Goal: Information Seeking & Learning: Learn about a topic

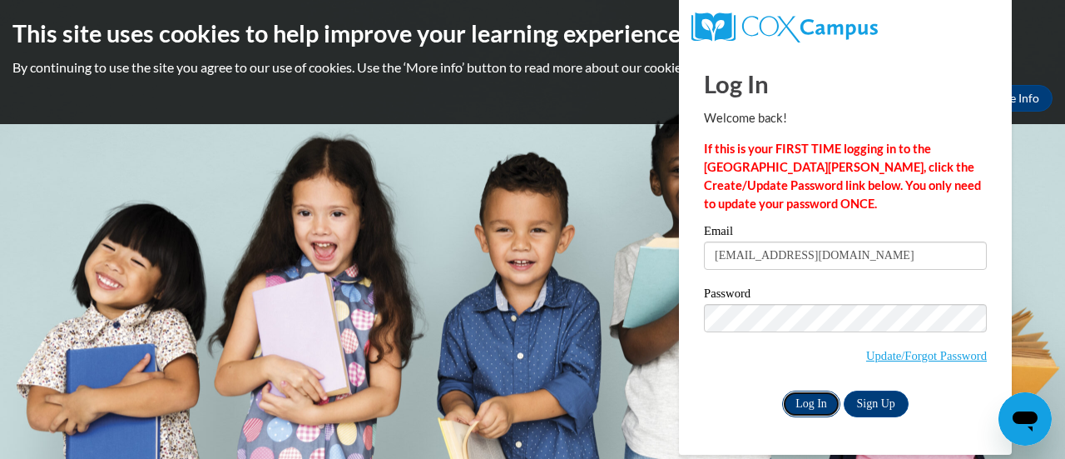
click at [820, 403] on input "Log In" at bounding box center [811, 403] width 58 height 27
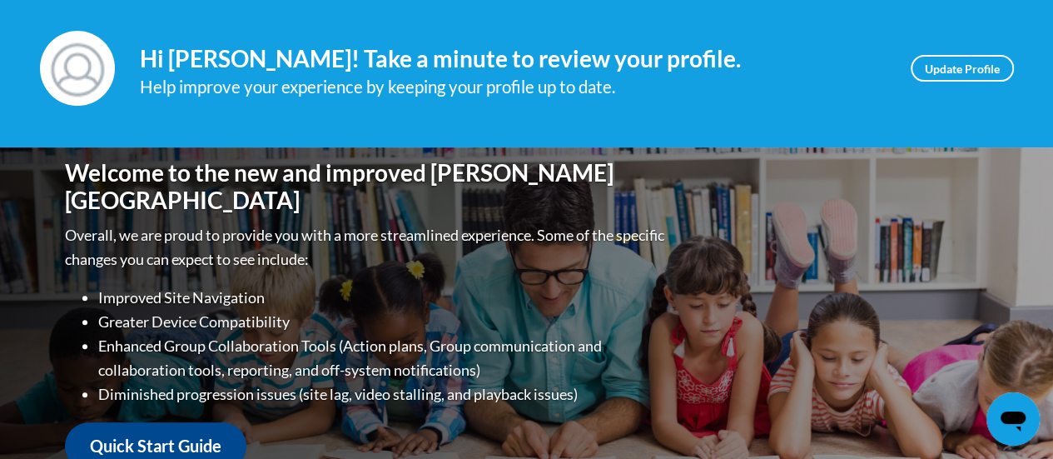
scroll to position [255, 0]
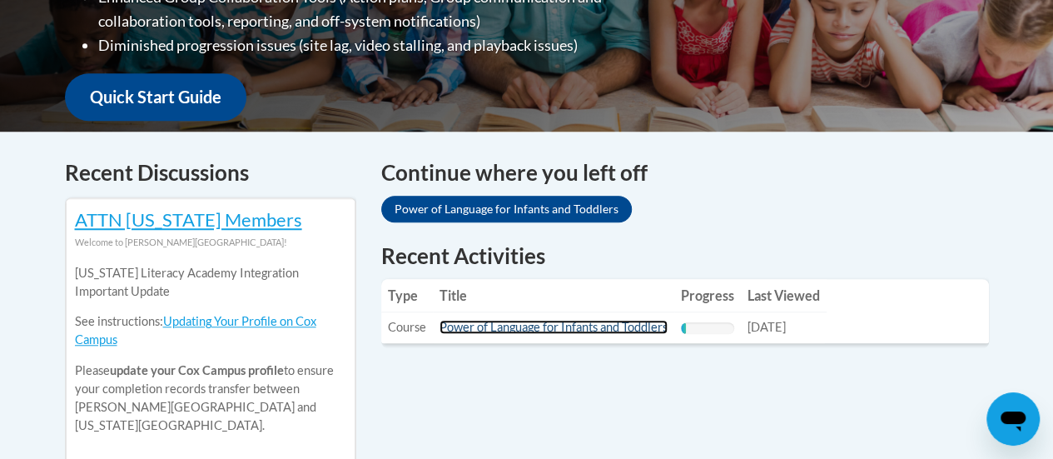
click at [573, 330] on link "Power of Language for Infants and Toddlers" at bounding box center [553, 327] width 228 height 14
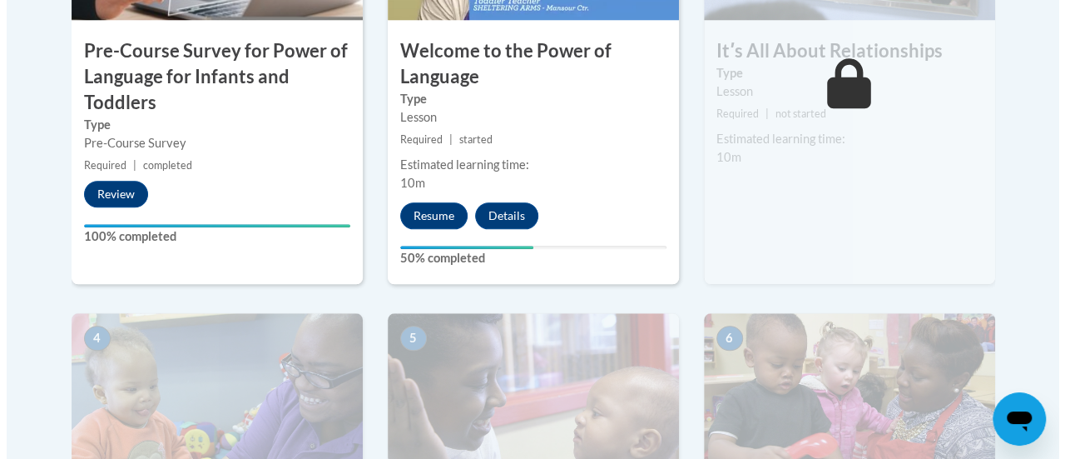
scroll to position [684, 0]
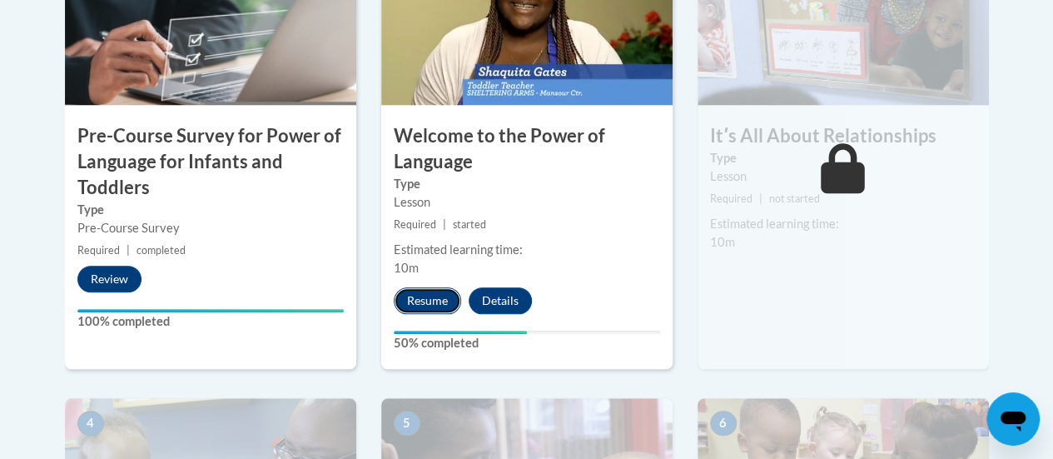
click at [423, 308] on button "Resume" at bounding box center [427, 300] width 67 height 27
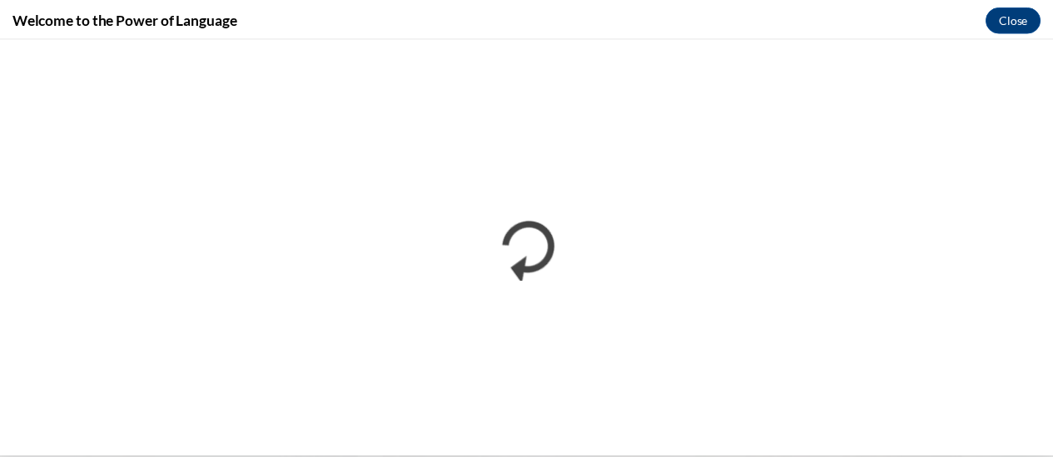
scroll to position [0, 0]
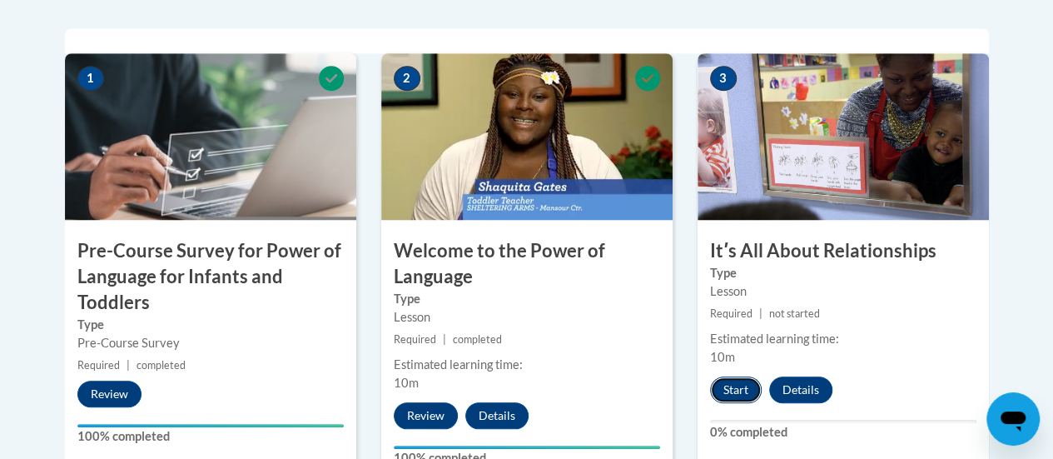
click at [717, 398] on button "Start" at bounding box center [736, 389] width 52 height 27
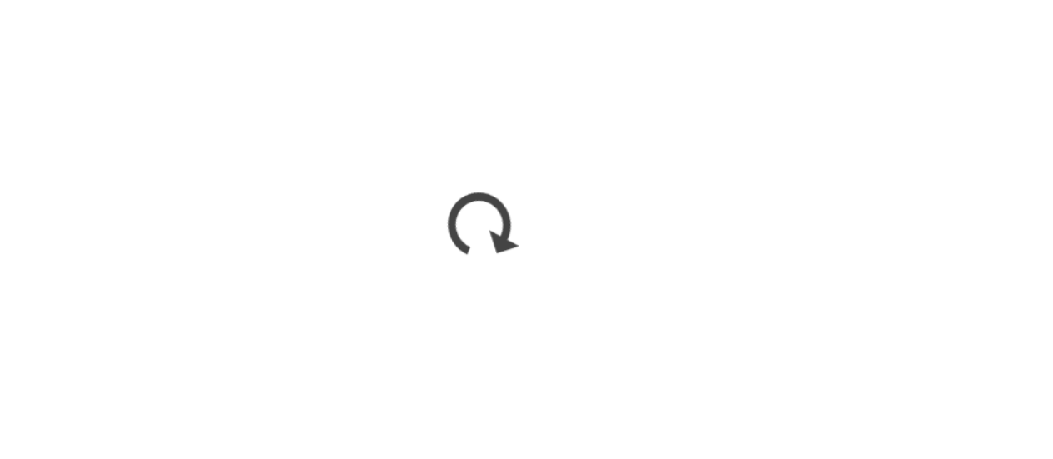
scroll to position [568, 0]
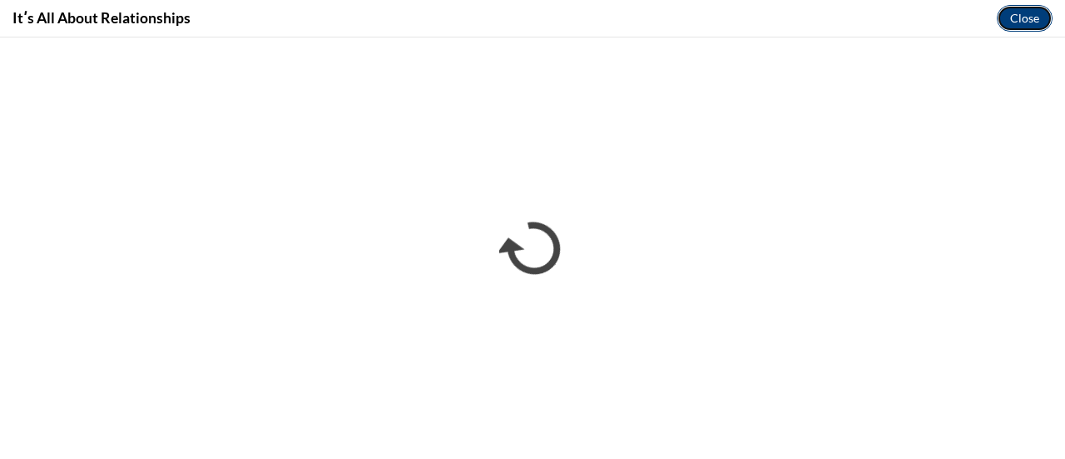
click at [1016, 27] on button "Close" at bounding box center [1025, 18] width 56 height 27
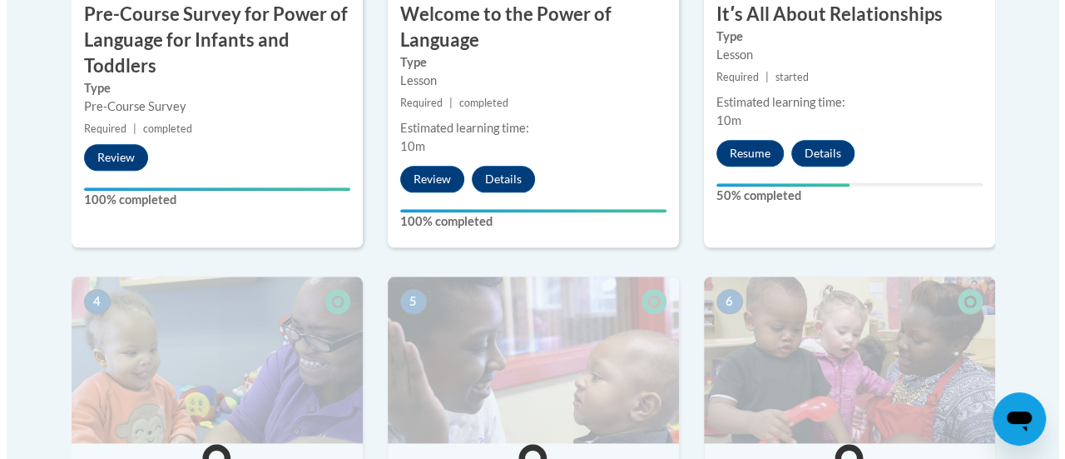
scroll to position [806, 0]
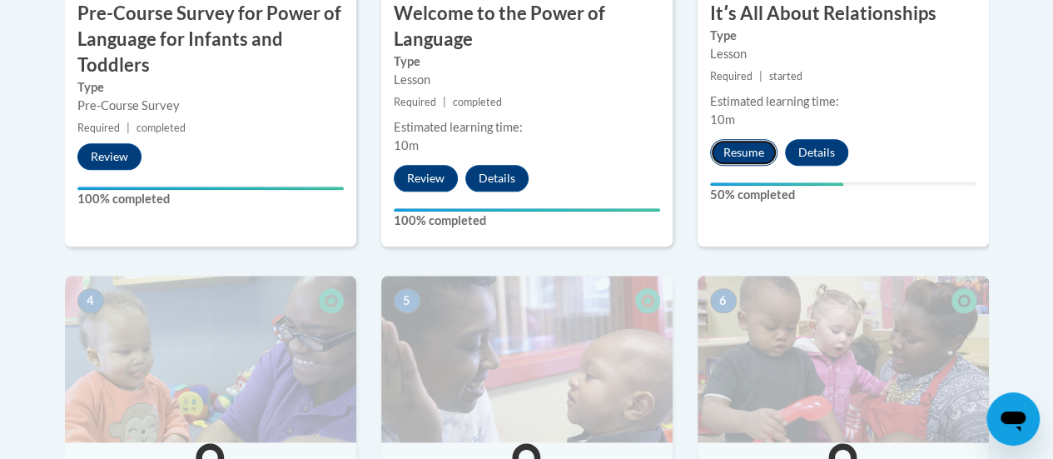
click at [748, 161] on button "Resume" at bounding box center [743, 152] width 67 height 27
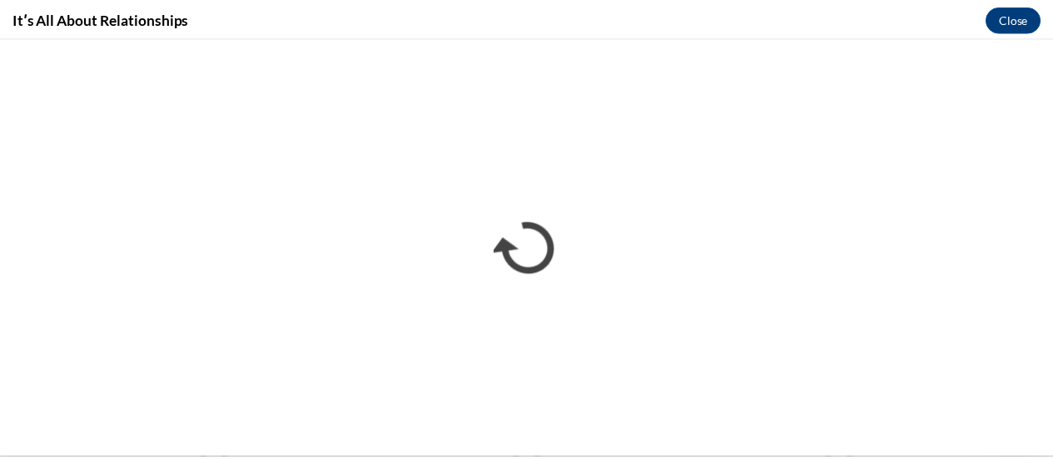
scroll to position [0, 0]
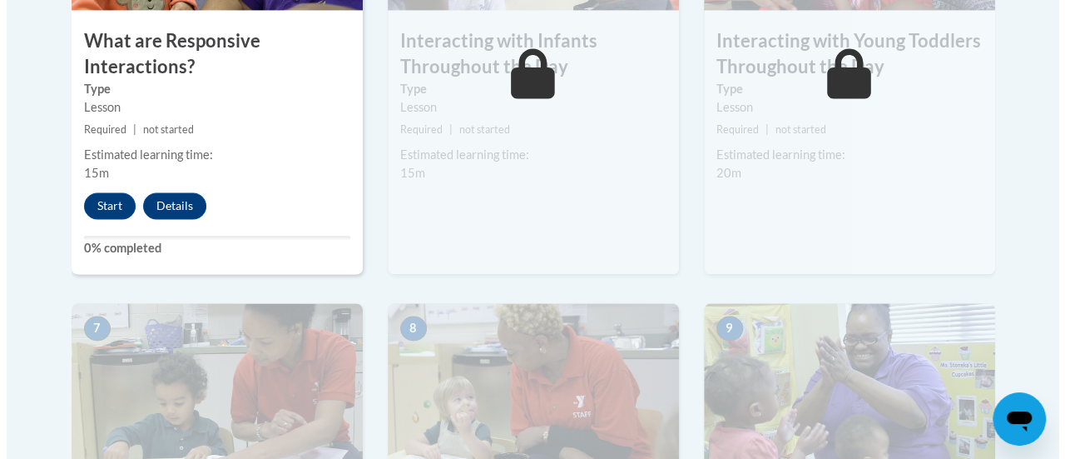
scroll to position [1236, 0]
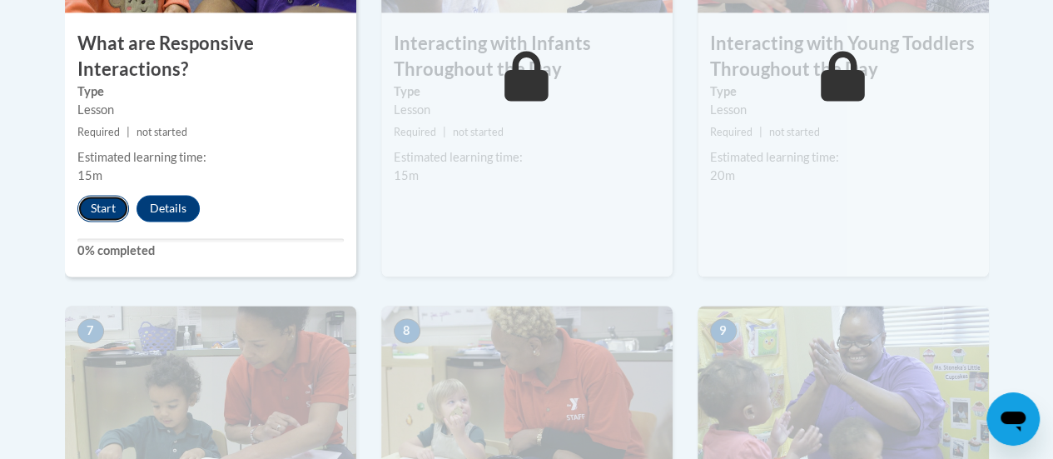
click at [107, 206] on button "Start" at bounding box center [103, 208] width 52 height 27
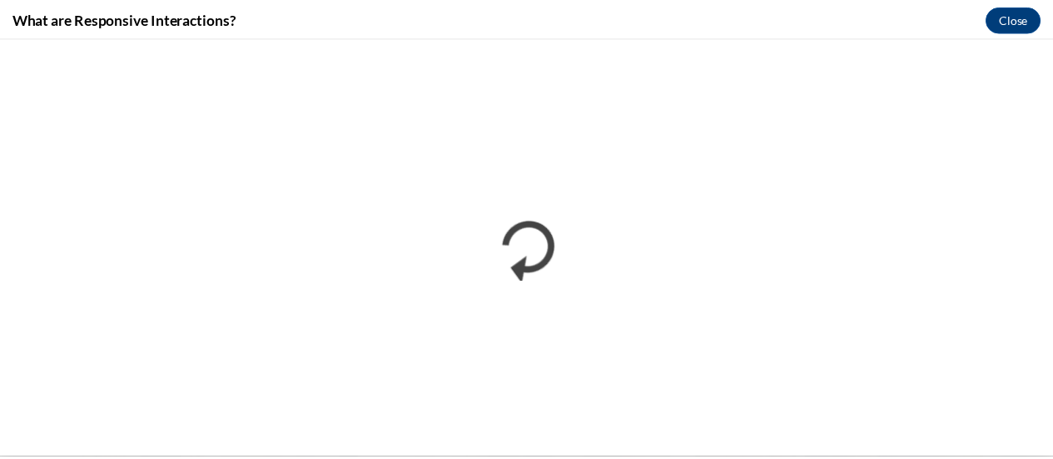
scroll to position [0, 0]
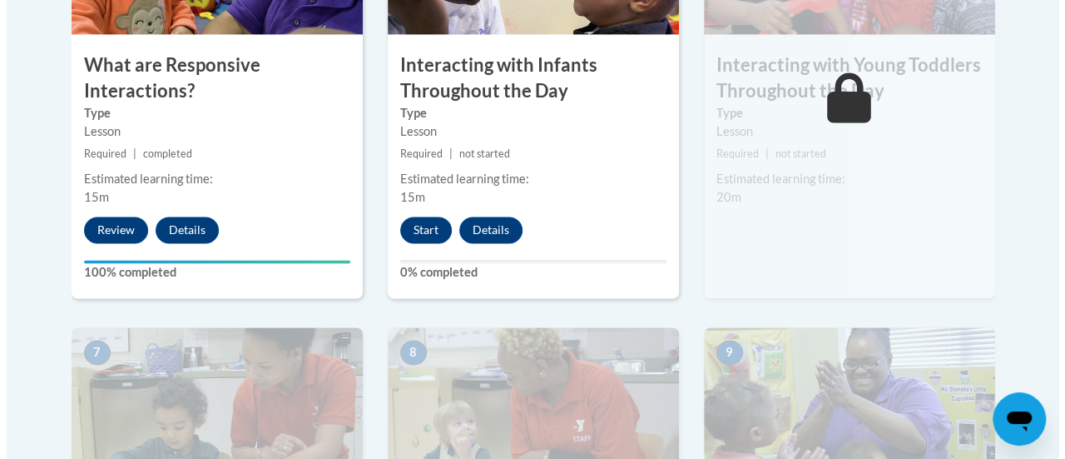
scroll to position [1193, 0]
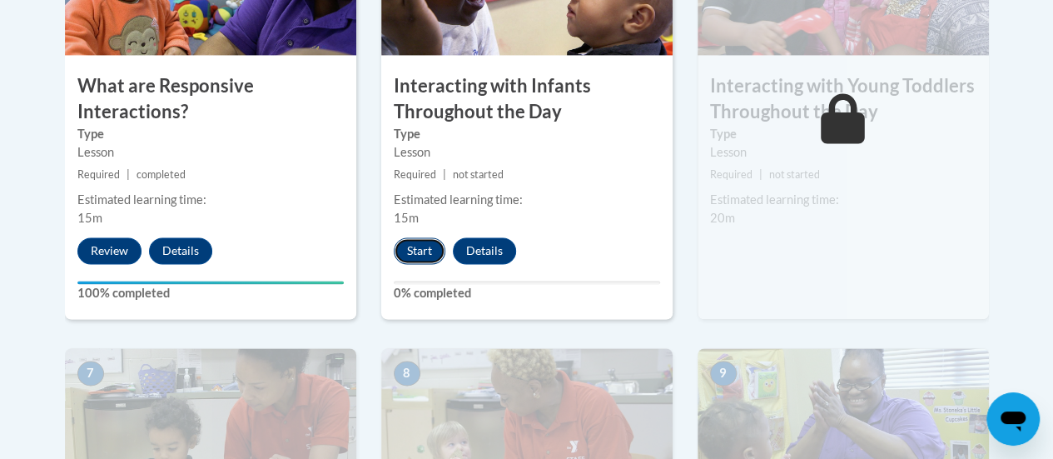
click at [409, 253] on button "Start" at bounding box center [420, 250] width 52 height 27
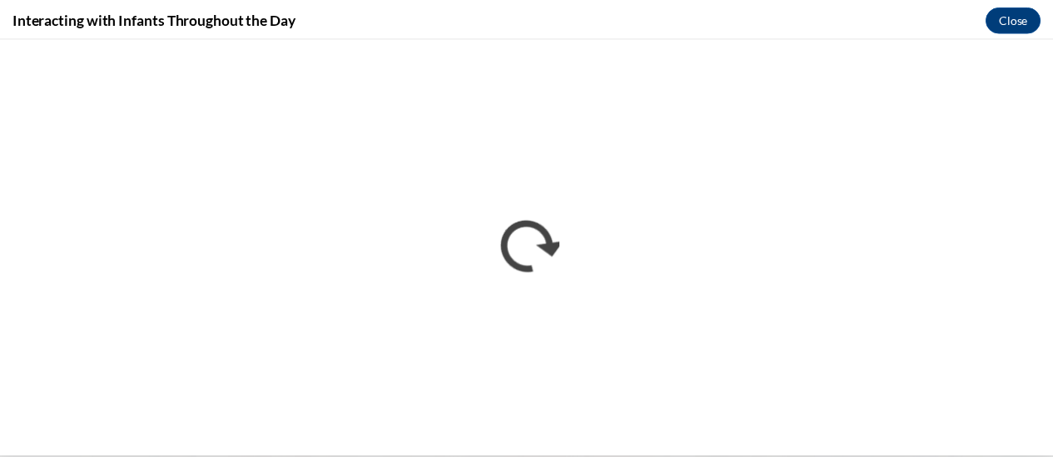
scroll to position [0, 0]
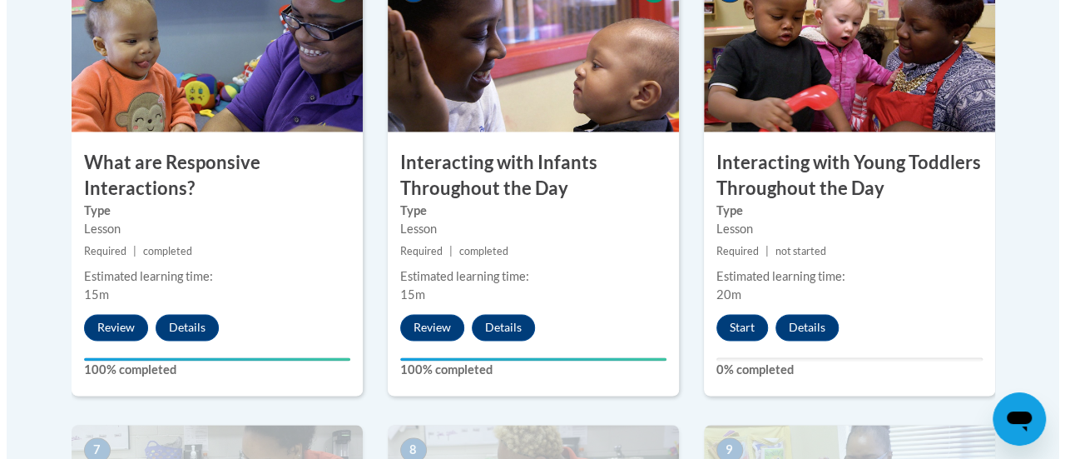
scroll to position [1245, 0]
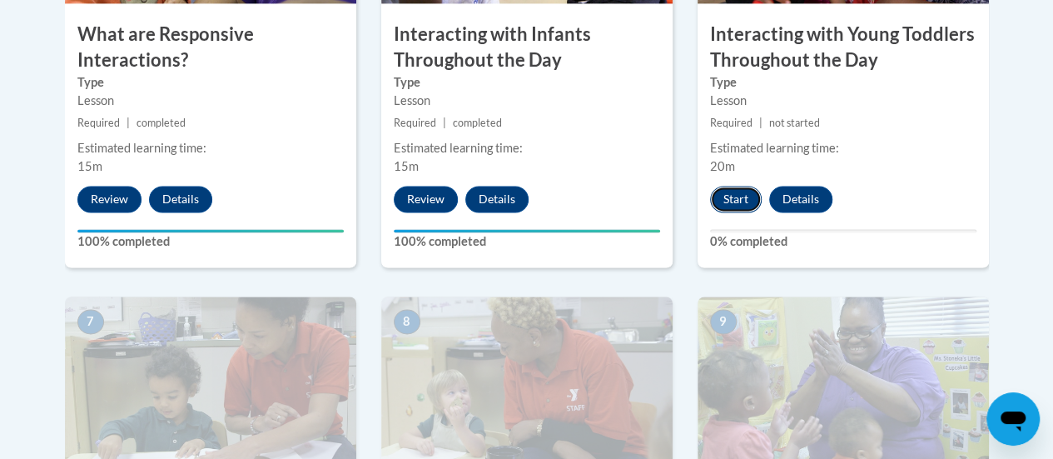
click at [724, 195] on button "Start" at bounding box center [736, 199] width 52 height 27
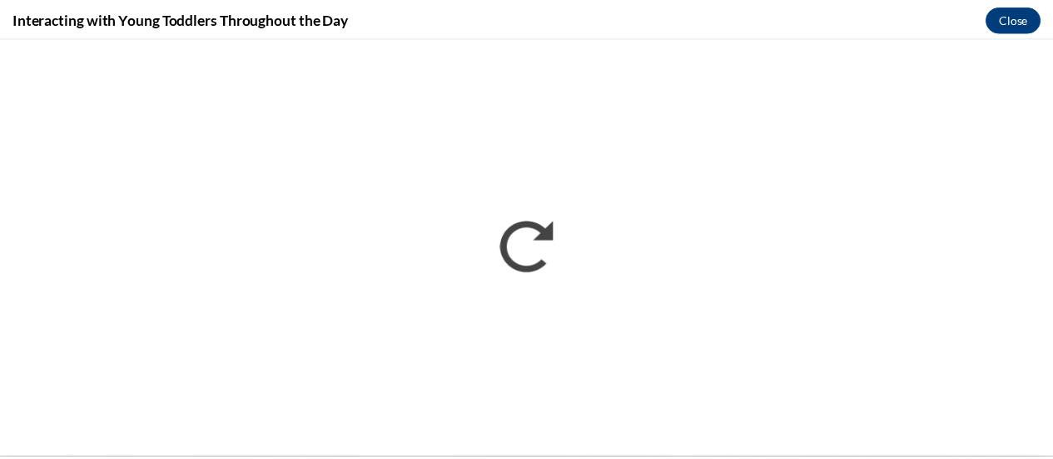
scroll to position [0, 0]
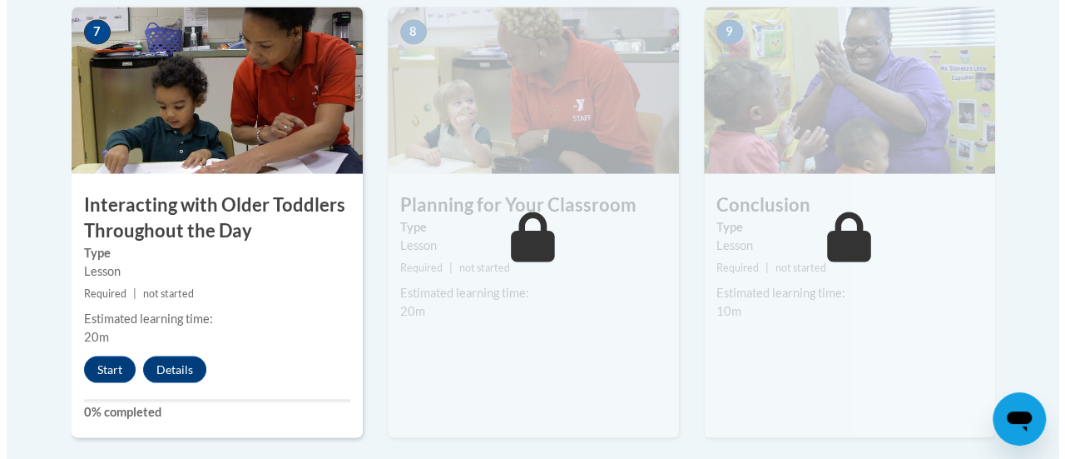
scroll to position [1719, 0]
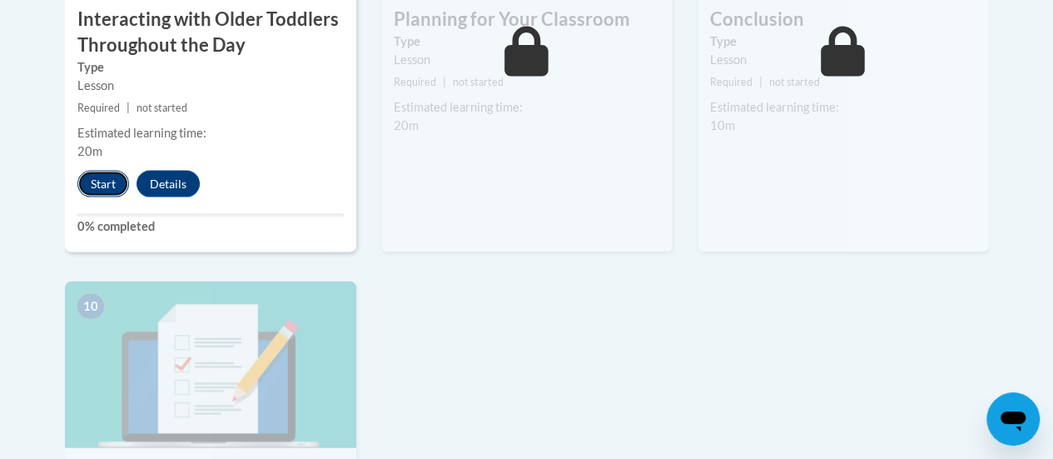
click at [112, 194] on button "Start" at bounding box center [103, 184] width 52 height 27
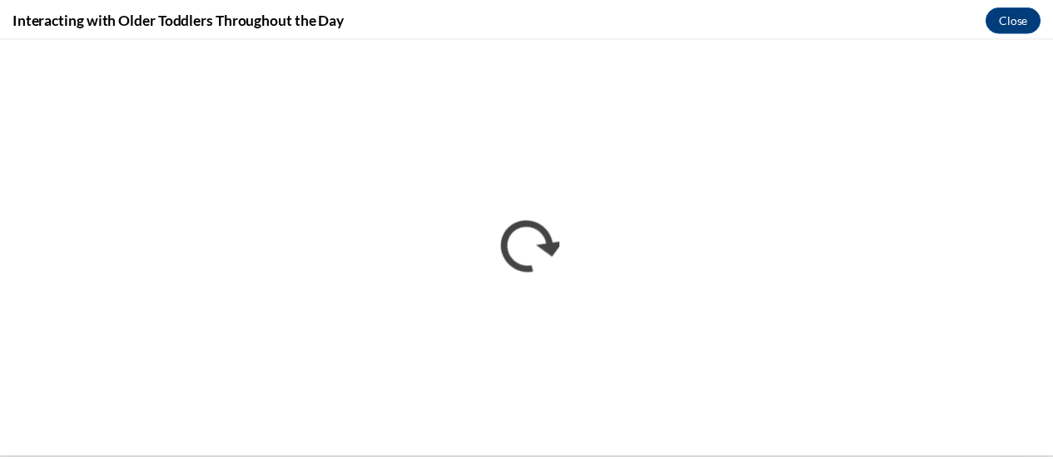
scroll to position [0, 0]
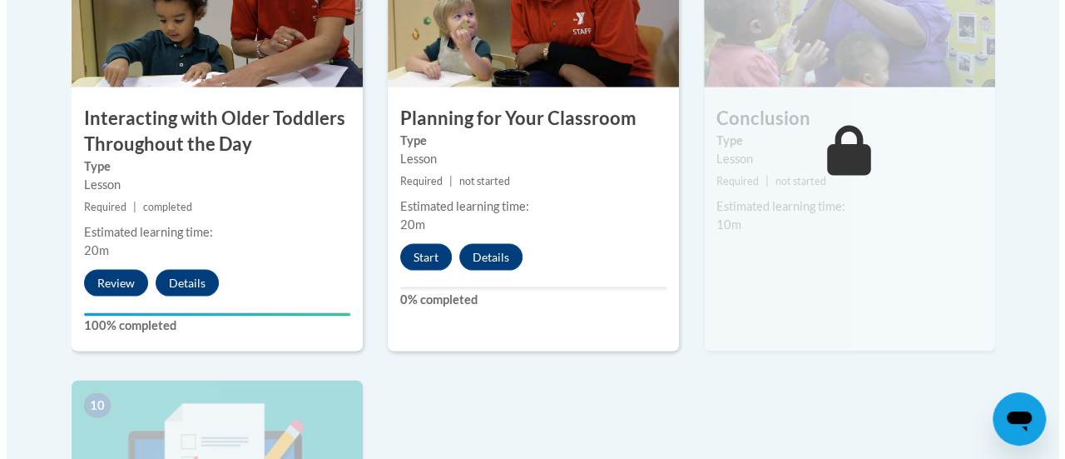
scroll to position [1619, 0]
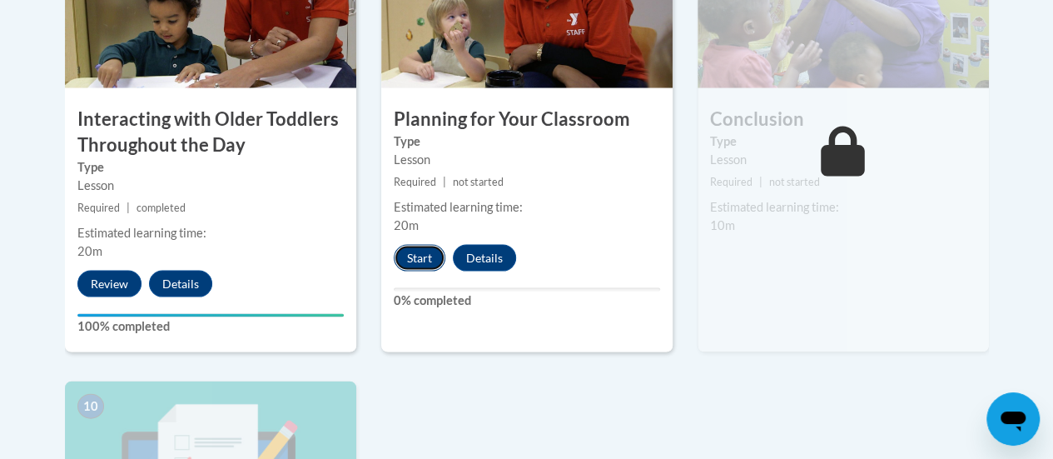
click at [421, 249] on button "Start" at bounding box center [420, 258] width 52 height 27
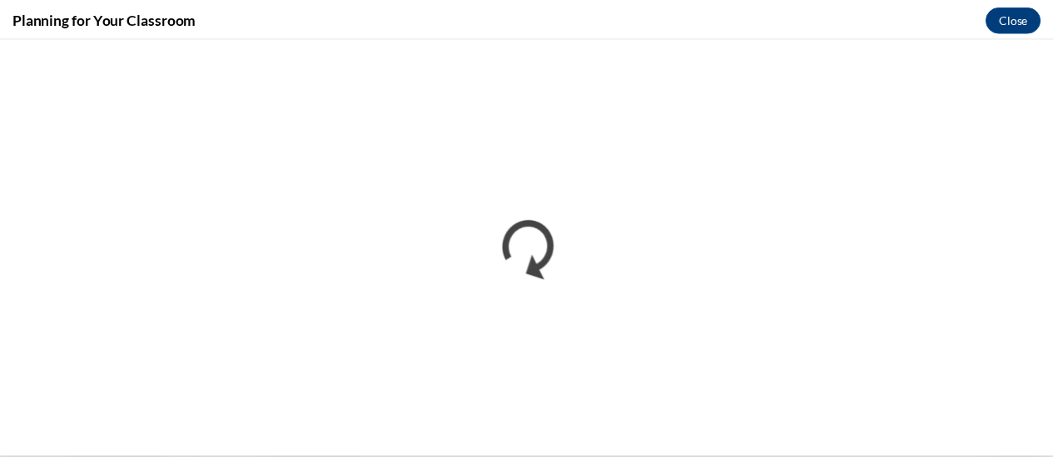
scroll to position [0, 0]
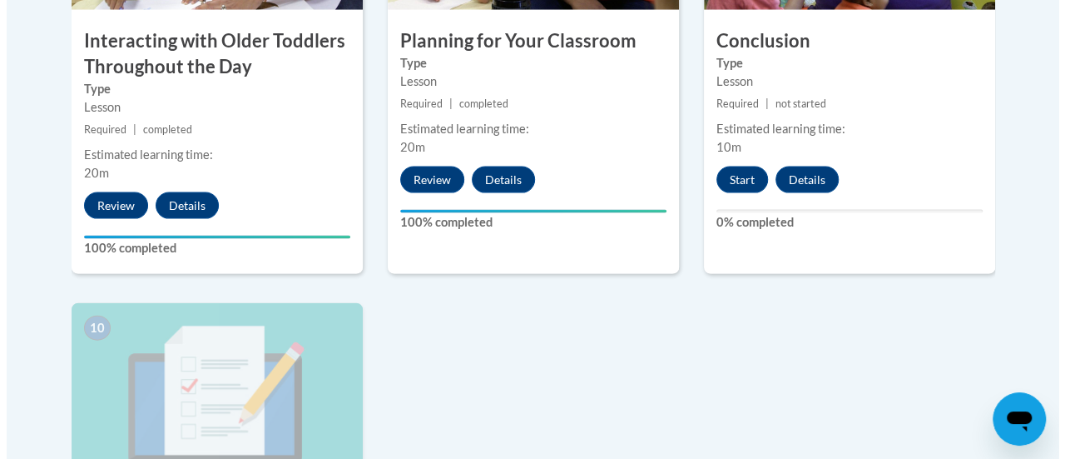
scroll to position [1864, 0]
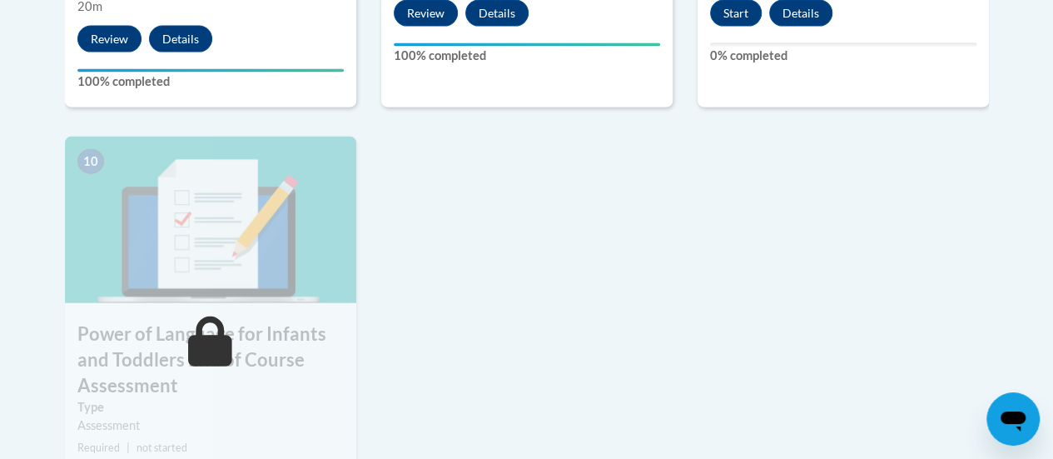
click at [732, 16] on button "Start" at bounding box center [736, 13] width 52 height 27
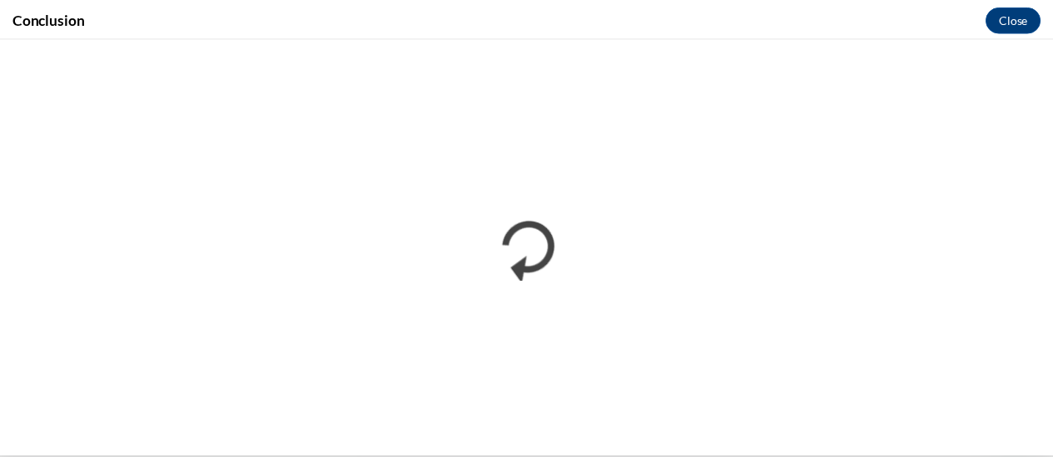
scroll to position [0, 0]
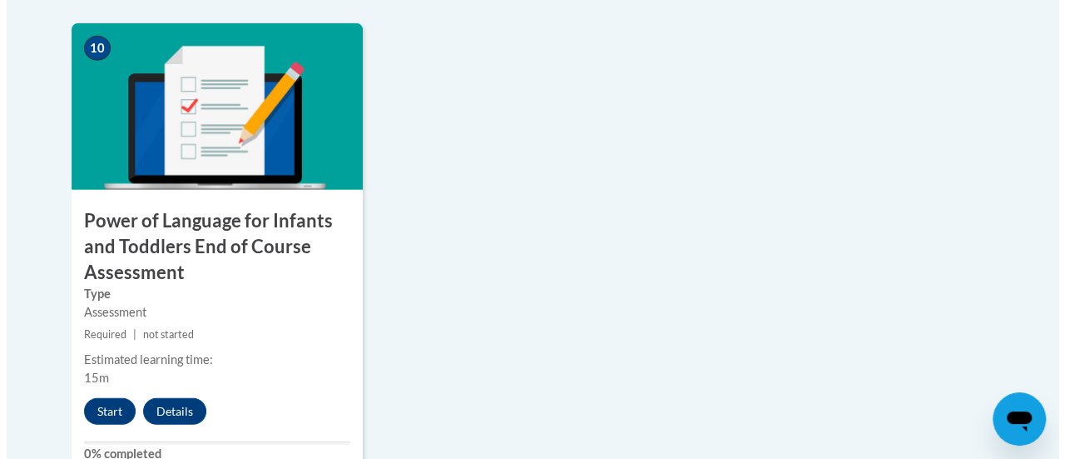
scroll to position [1972, 0]
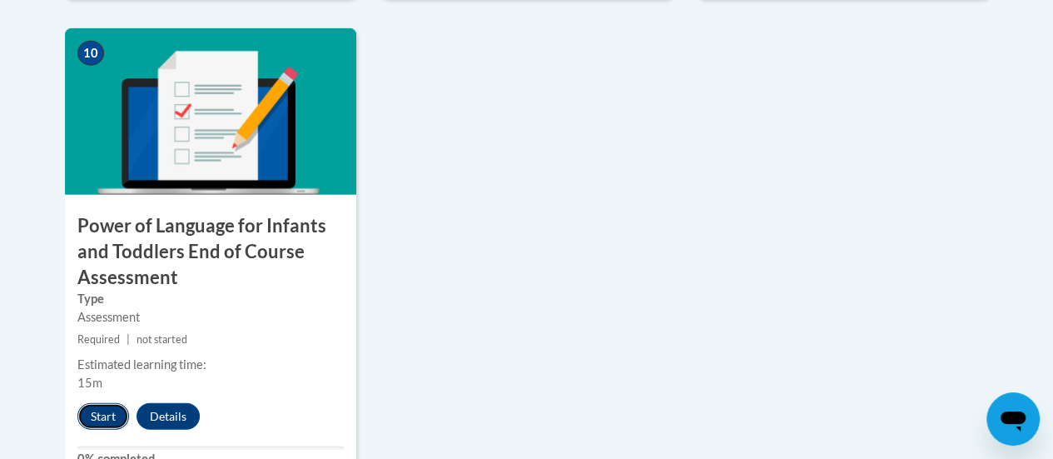
click at [104, 416] on button "Start" at bounding box center [103, 416] width 52 height 27
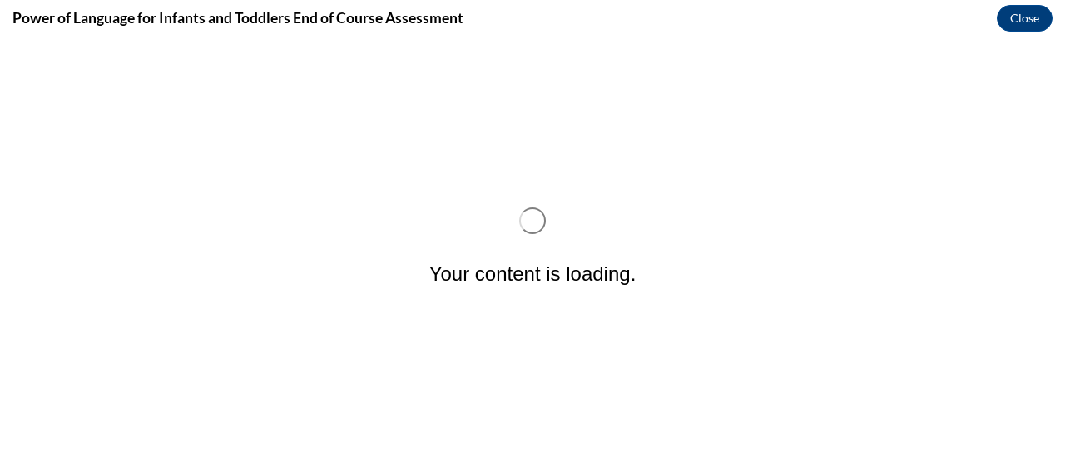
scroll to position [0, 0]
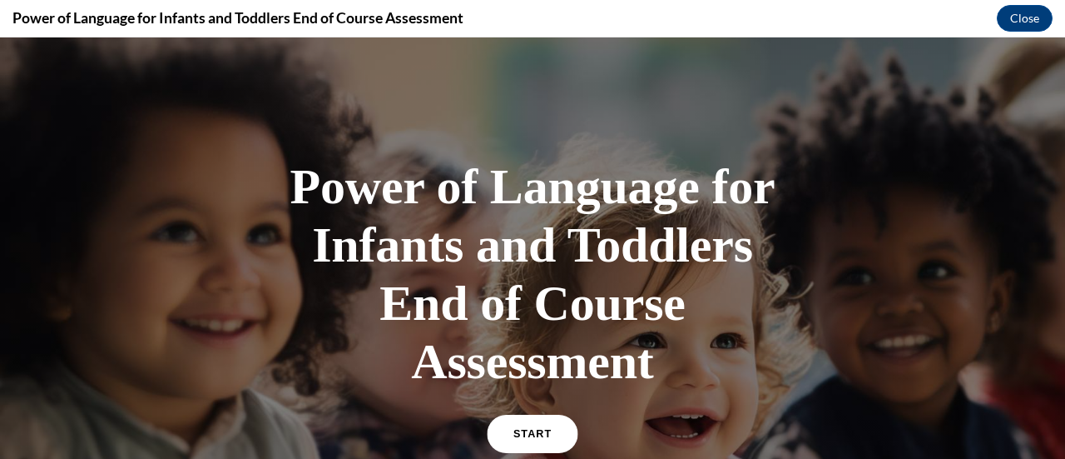
click at [533, 422] on link "START" at bounding box center [532, 433] width 91 height 38
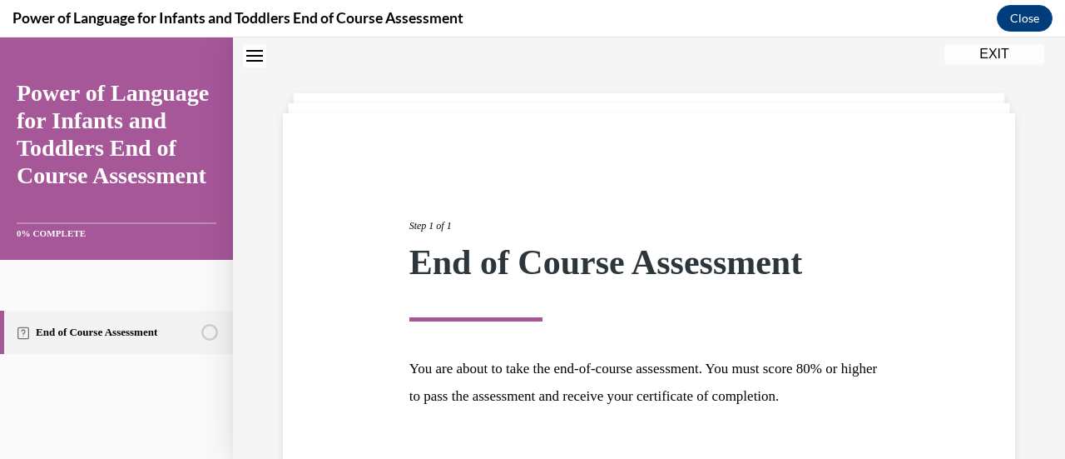
scroll to position [168, 0]
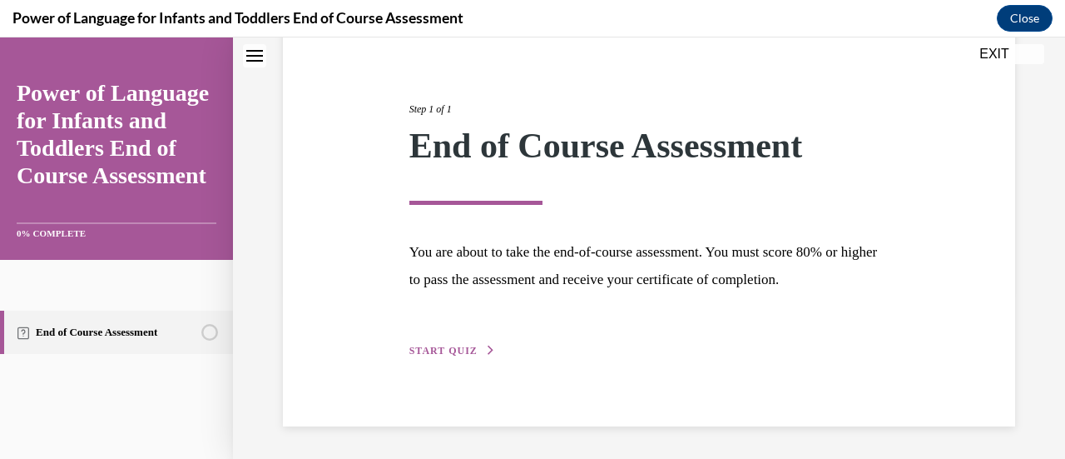
click at [454, 329] on div "Step 1 of 1 End of Course Assessment You are about to take the end-of-course as…" at bounding box center [649, 211] width 505 height 296
click at [448, 357] on button "START QUIZ" at bounding box center [452, 350] width 87 height 15
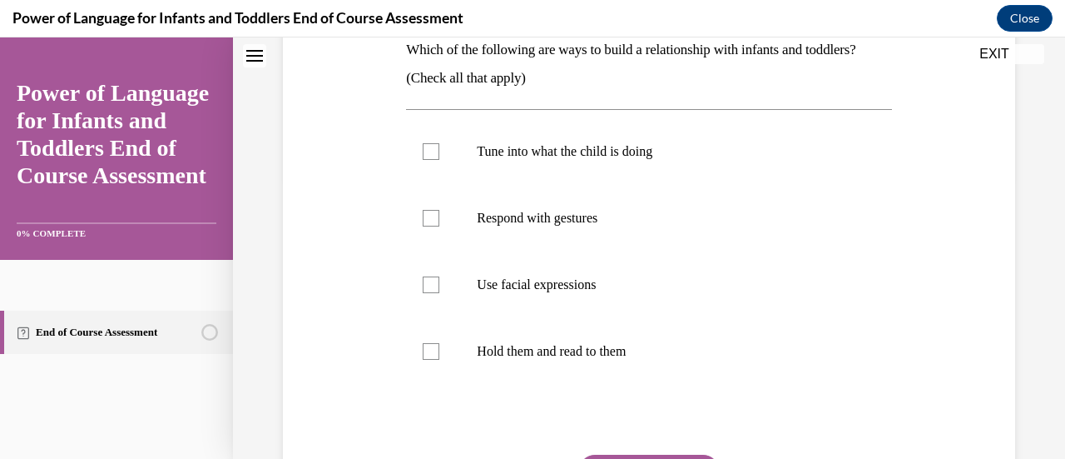
scroll to position [283, 0]
click at [577, 299] on label "Use facial expressions" at bounding box center [648, 283] width 485 height 67
click at [439, 291] on input "Use facial expressions" at bounding box center [431, 283] width 17 height 17
checkbox input "true"
click at [576, 241] on label "Respond with gestures" at bounding box center [648, 216] width 485 height 67
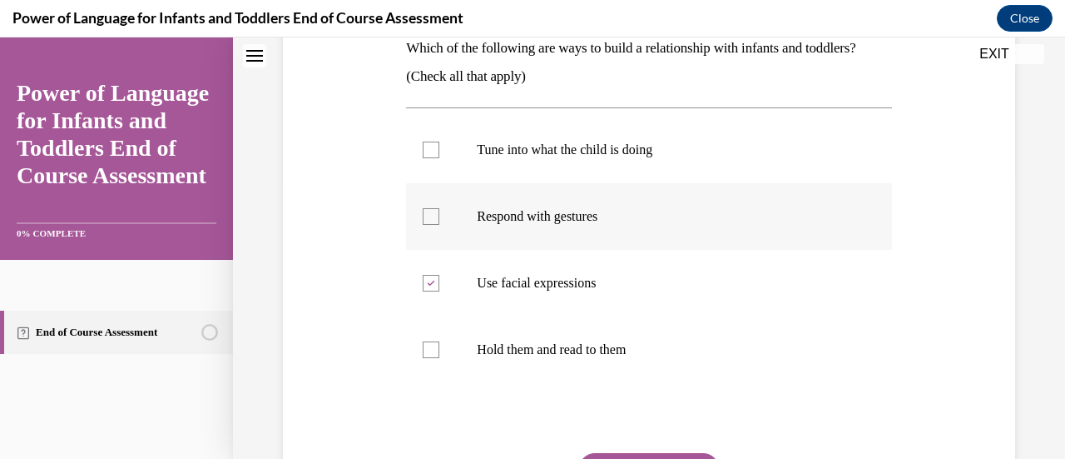
click at [439, 225] on input "Respond with gestures" at bounding box center [431, 216] width 17 height 17
checkbox input "true"
click at [616, 140] on label "Tune into what the child is doing" at bounding box center [648, 149] width 485 height 67
click at [439, 141] on input "Tune into what the child is doing" at bounding box center [431, 149] width 17 height 17
checkbox input "true"
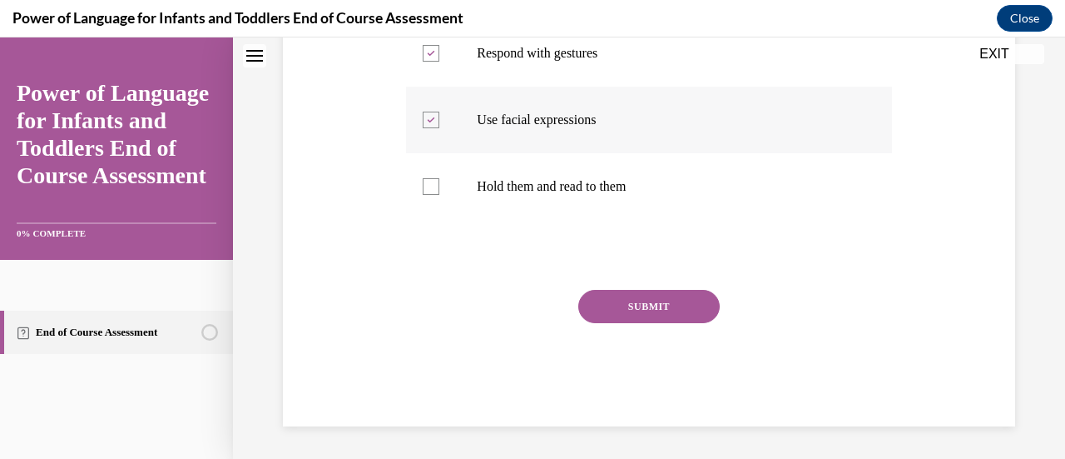
scroll to position [446, 0]
click at [670, 302] on button "SUBMIT" at bounding box center [648, 306] width 141 height 33
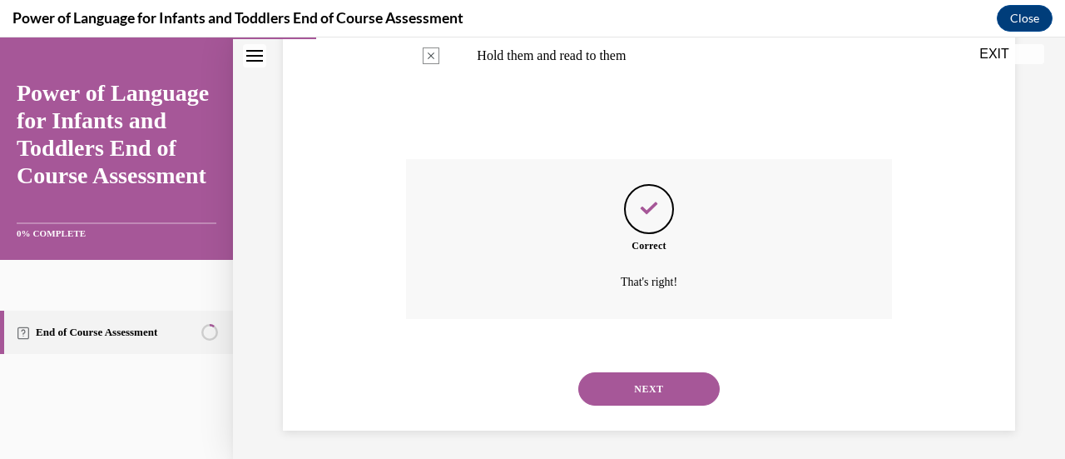
scroll to position [581, 0]
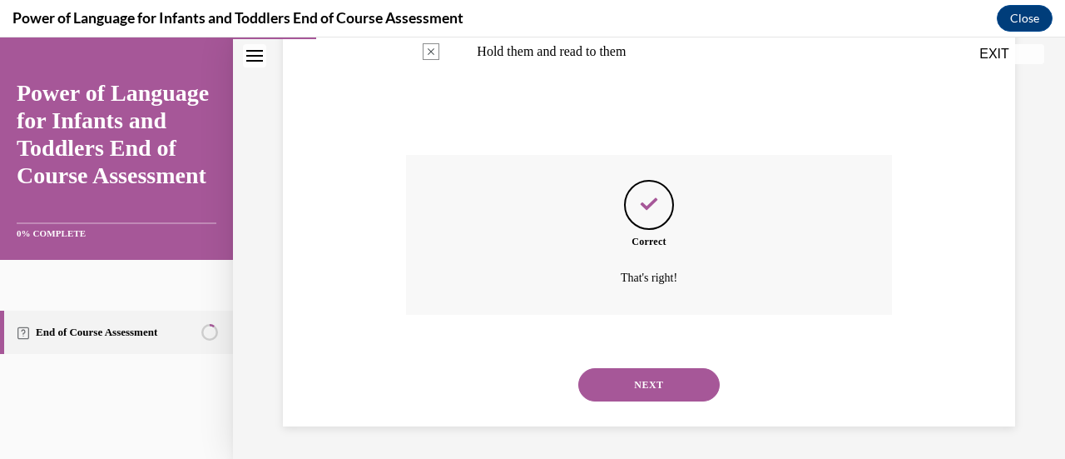
click at [626, 374] on button "NEXT" at bounding box center [648, 384] width 141 height 33
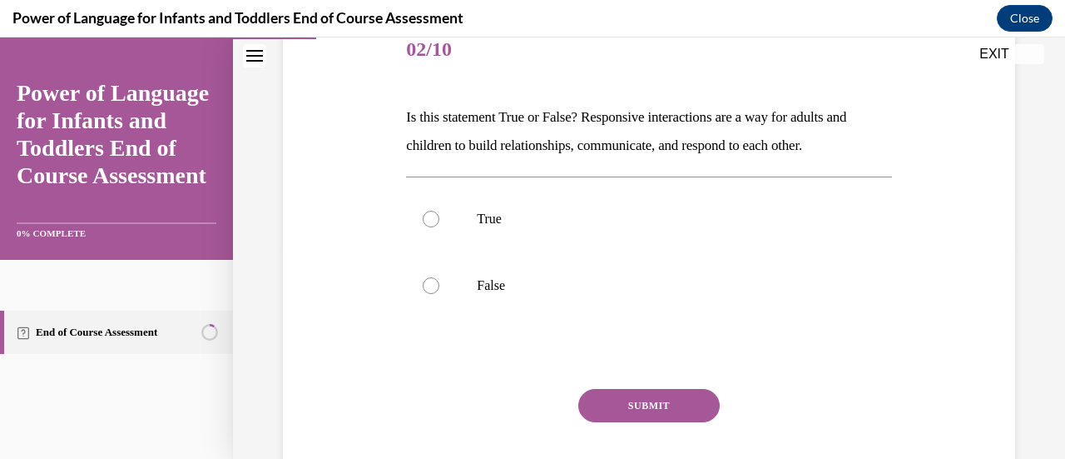
scroll to position [216, 0]
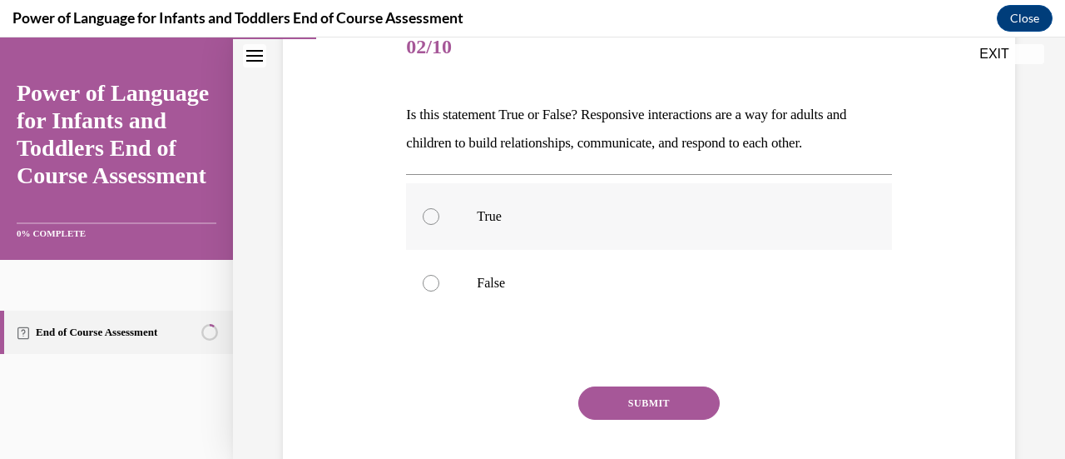
click at [631, 231] on label "True" at bounding box center [648, 216] width 485 height 67
click at [439, 225] on input "True" at bounding box center [431, 216] width 17 height 17
radio input "true"
click at [617, 405] on button "SUBMIT" at bounding box center [648, 402] width 141 height 33
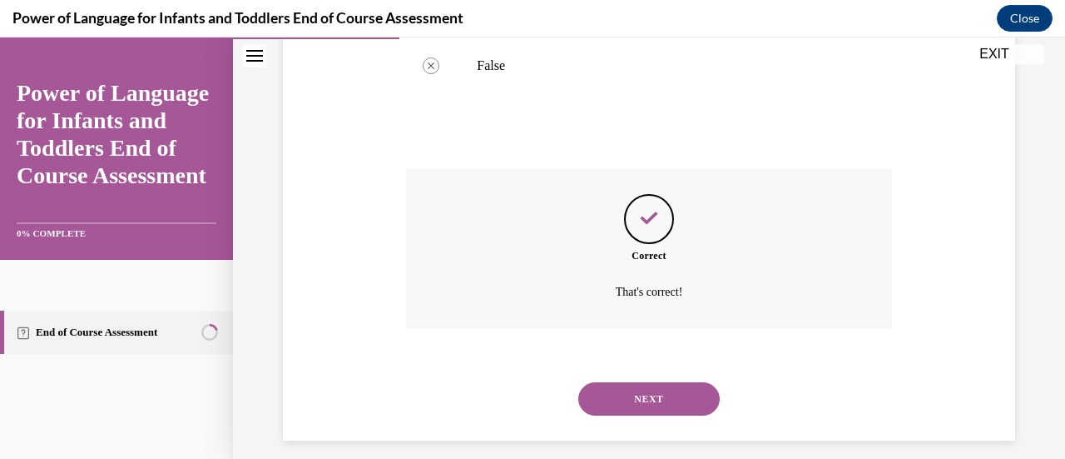
scroll to position [448, 0]
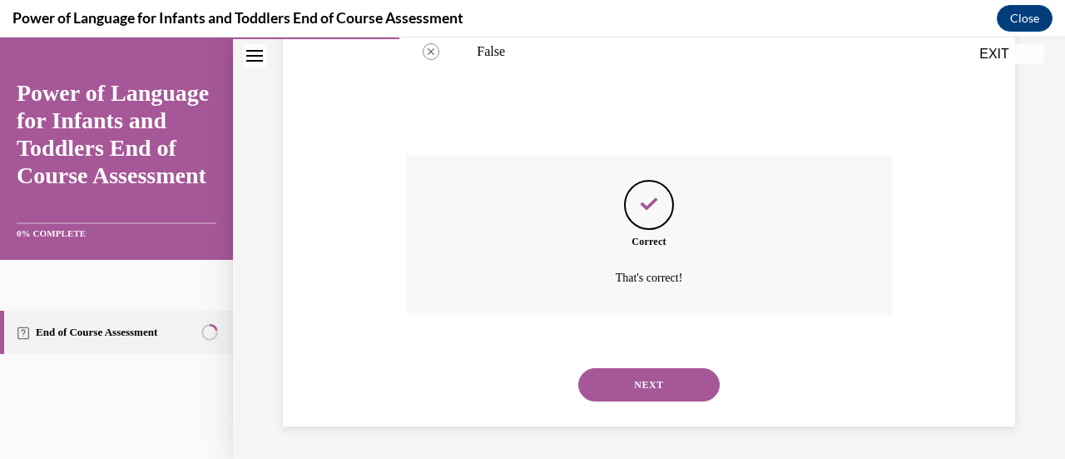
click at [619, 400] on button "NEXT" at bounding box center [648, 384] width 141 height 33
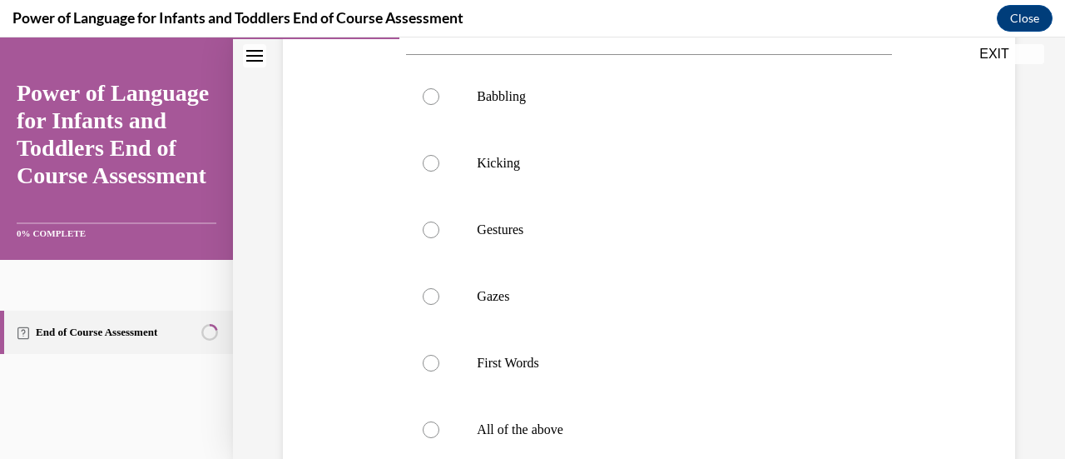
scroll to position [426, 0]
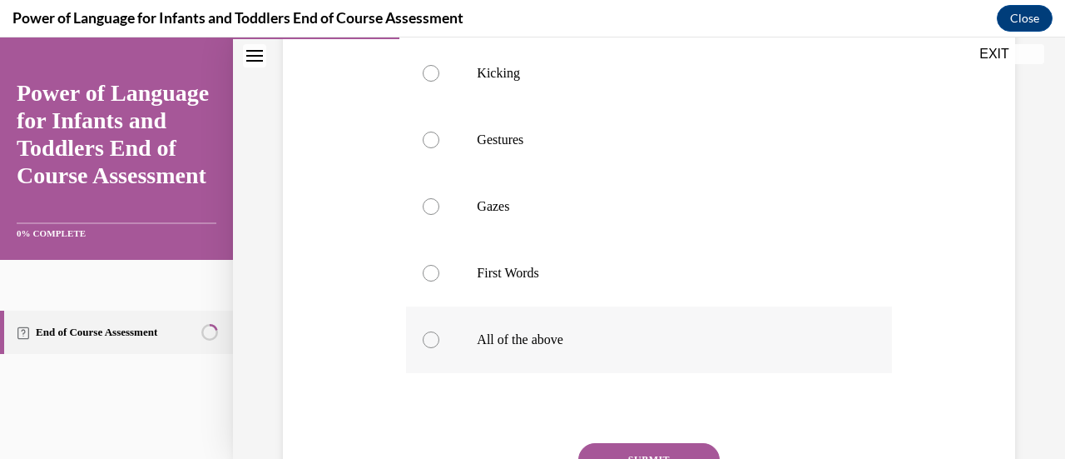
click at [657, 340] on p "All of the above" at bounding box center [663, 339] width 373 height 17
click at [439, 340] on input "All of the above" at bounding box center [431, 339] width 17 height 17
radio input "true"
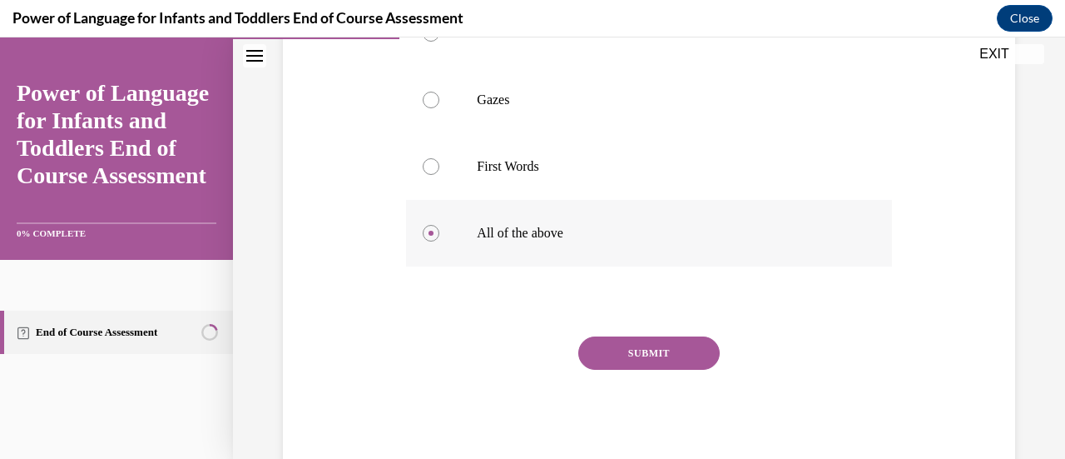
scroll to position [536, 0]
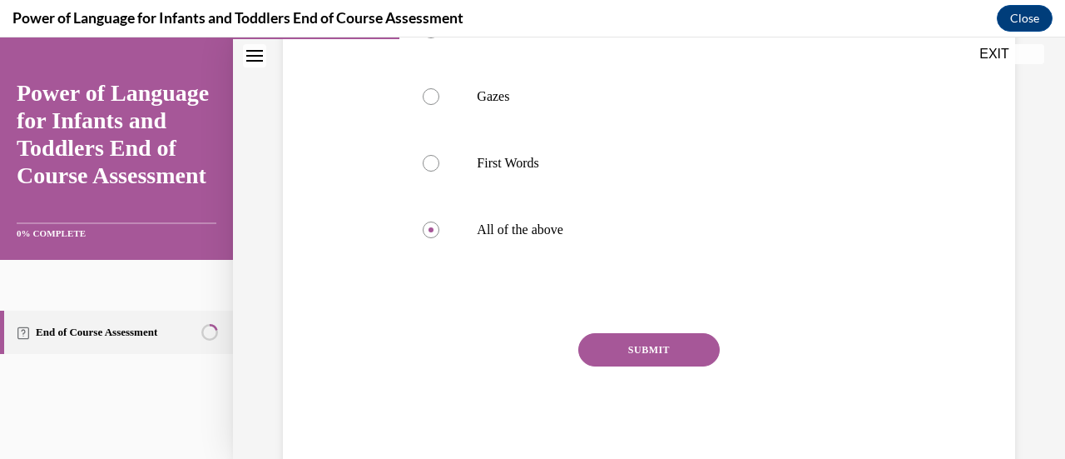
click at [614, 357] on button "SUBMIT" at bounding box center [648, 349] width 141 height 33
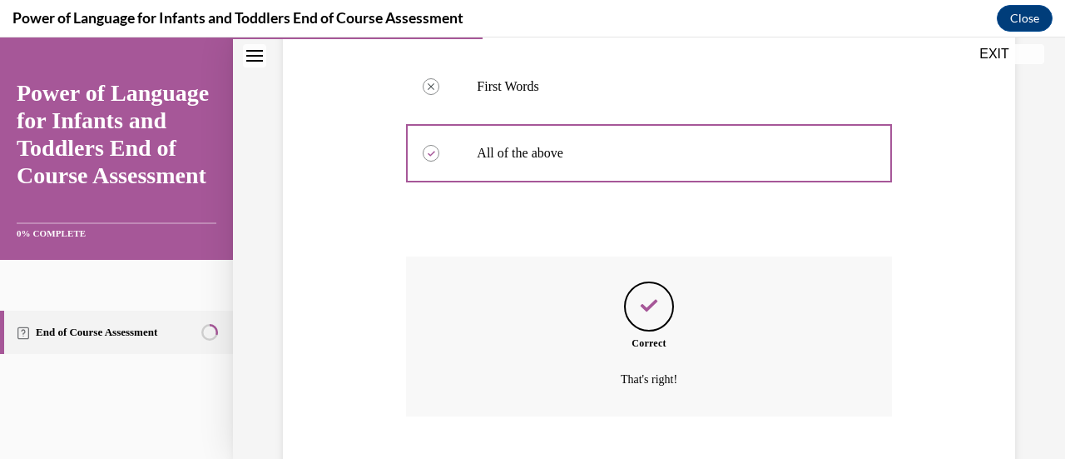
scroll to position [714, 0]
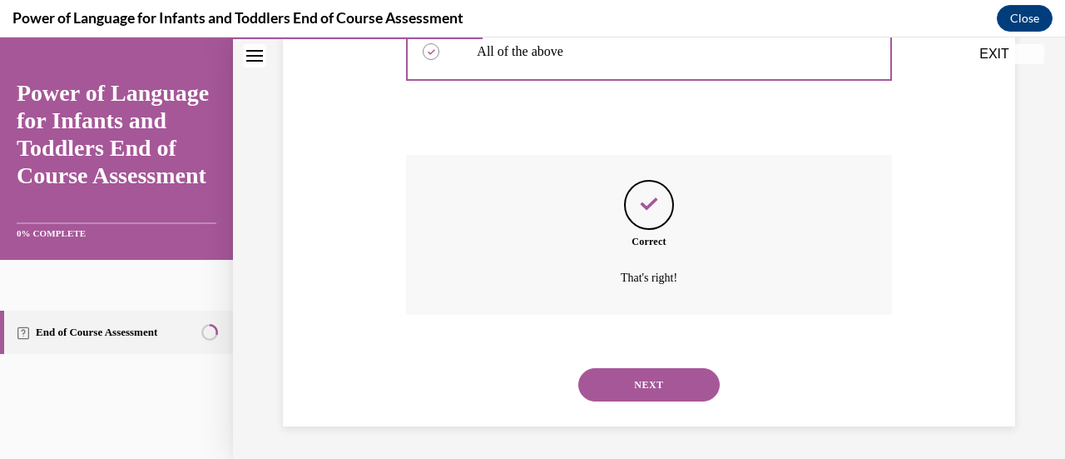
click at [621, 389] on button "NEXT" at bounding box center [648, 384] width 141 height 33
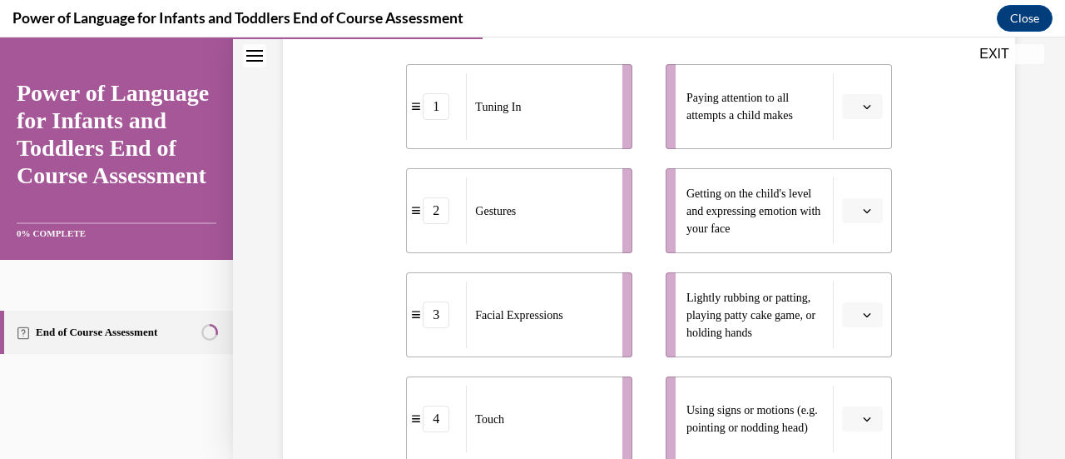
scroll to position [339, 0]
click at [852, 114] on span "Please select an option" at bounding box center [855, 107] width 6 height 17
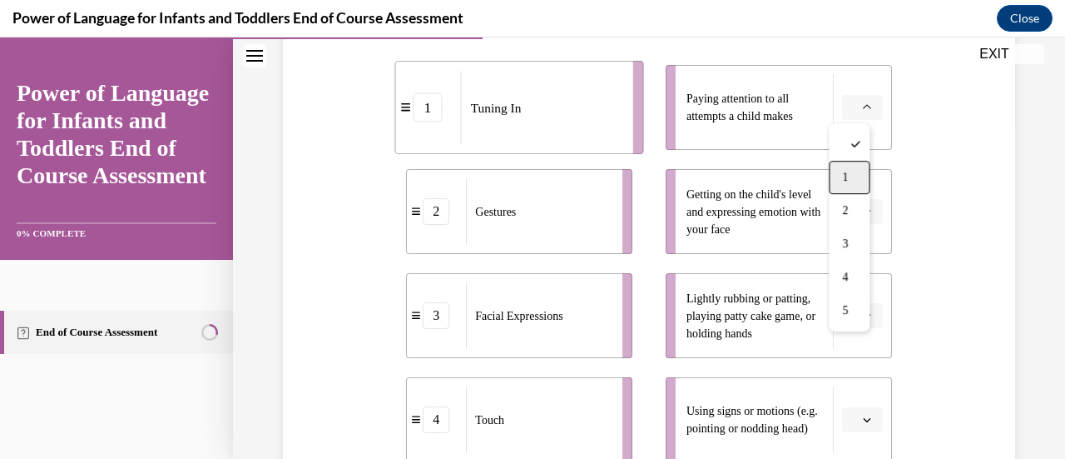
click at [857, 176] on div "1" at bounding box center [849, 177] width 41 height 33
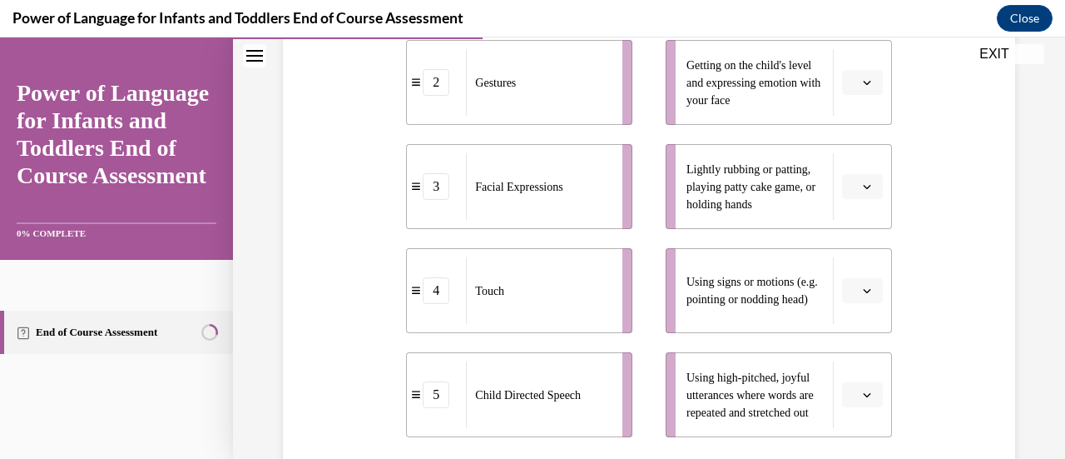
scroll to position [468, 0]
click at [863, 186] on icon "button" at bounding box center [866, 186] width 7 height 4
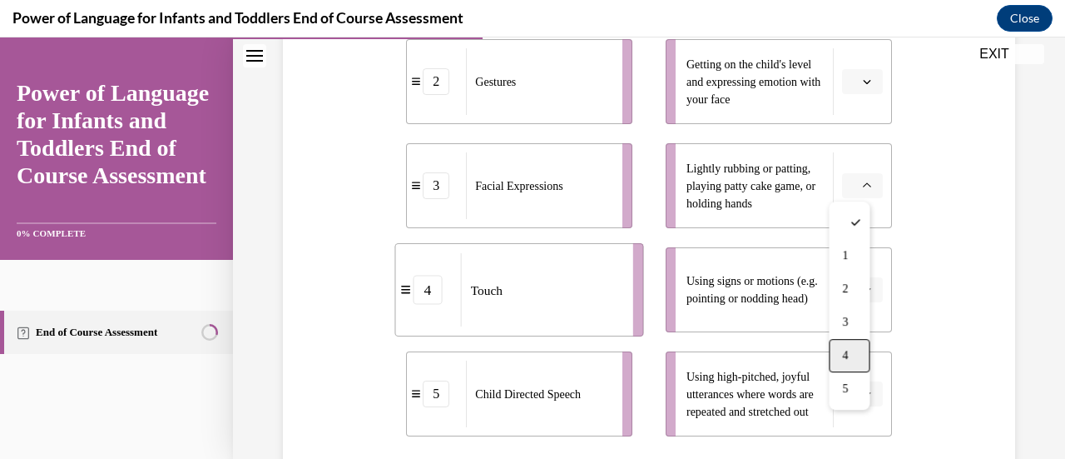
click at [849, 344] on div "4" at bounding box center [849, 355] width 41 height 33
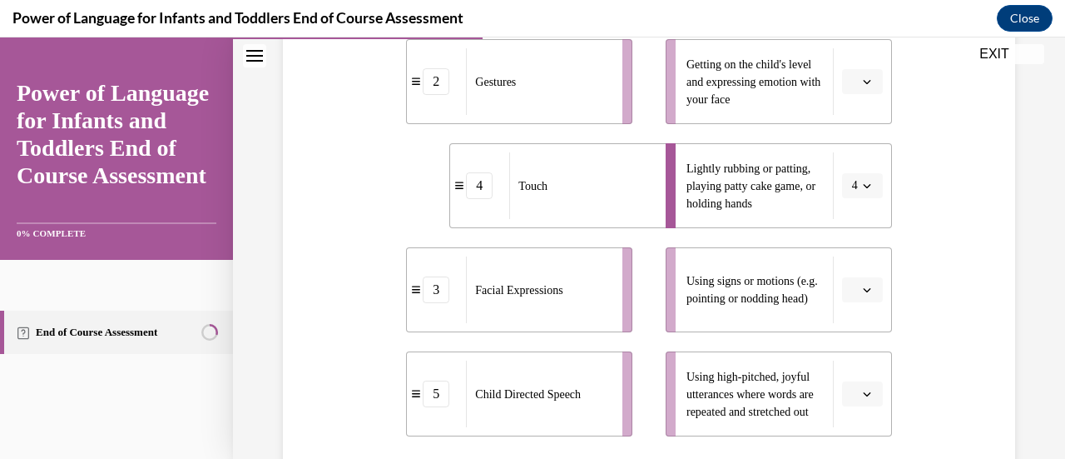
click at [866, 289] on button "button" at bounding box center [862, 289] width 41 height 25
click at [862, 149] on div "2" at bounding box center [849, 152] width 41 height 33
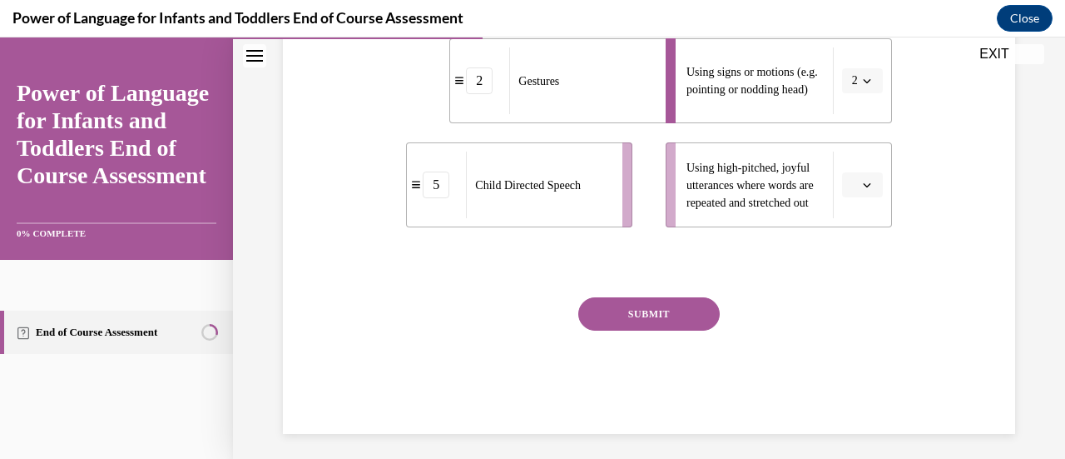
scroll to position [638, 0]
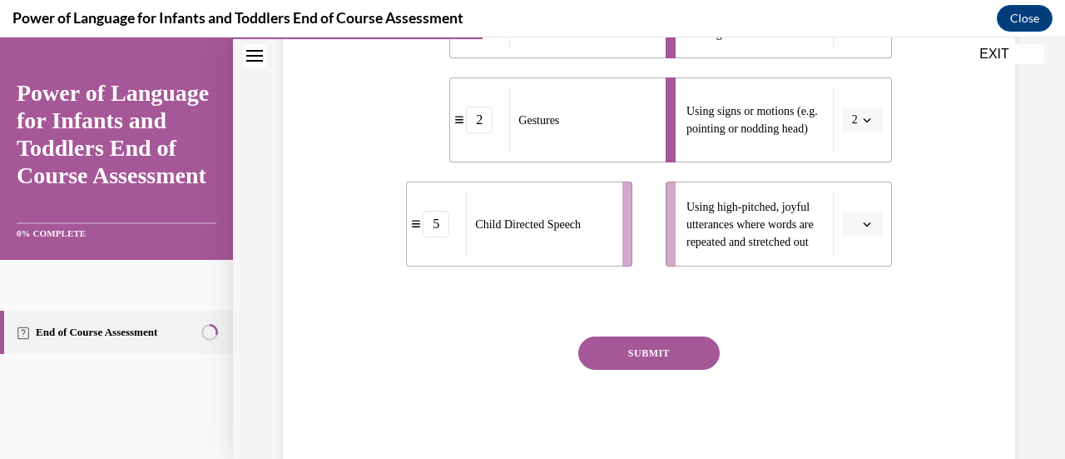
click at [863, 226] on icon "button" at bounding box center [866, 224] width 7 height 4
click at [843, 432] on span "5" at bounding box center [845, 426] width 6 height 13
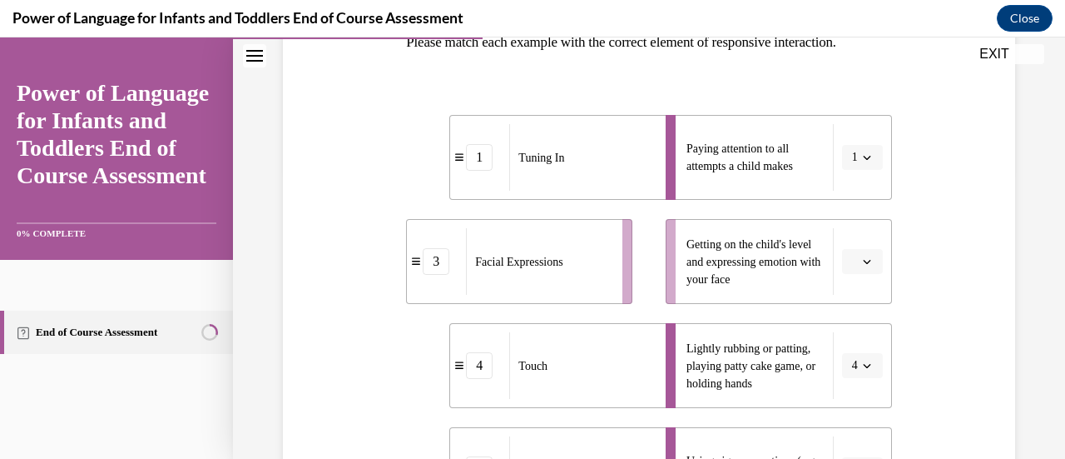
scroll to position [280, 0]
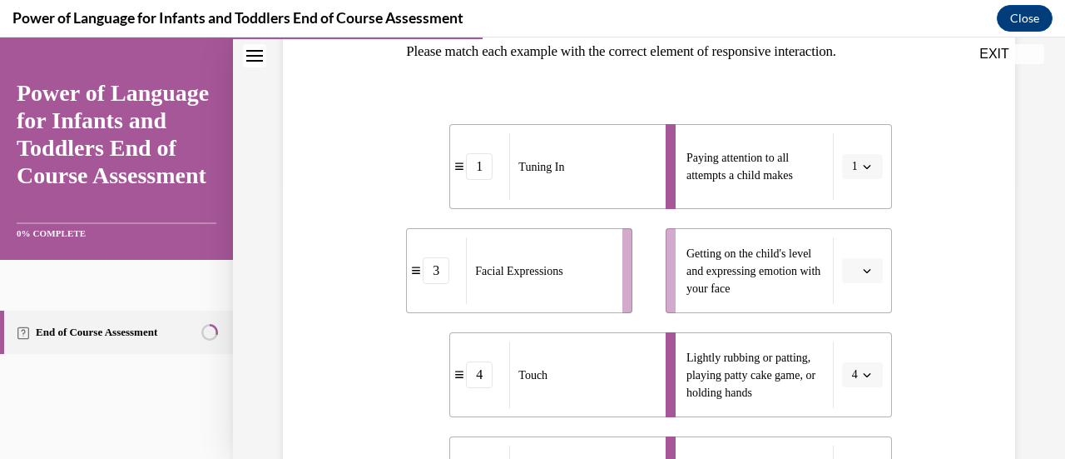
click at [857, 277] on button "button" at bounding box center [862, 270] width 41 height 25
click at [845, 173] on div "3" at bounding box center [849, 166] width 41 height 33
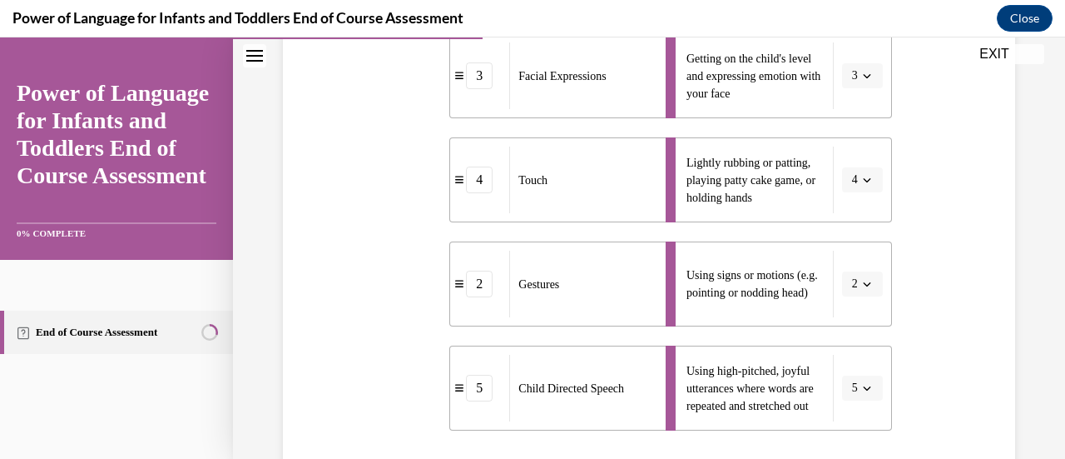
scroll to position [685, 0]
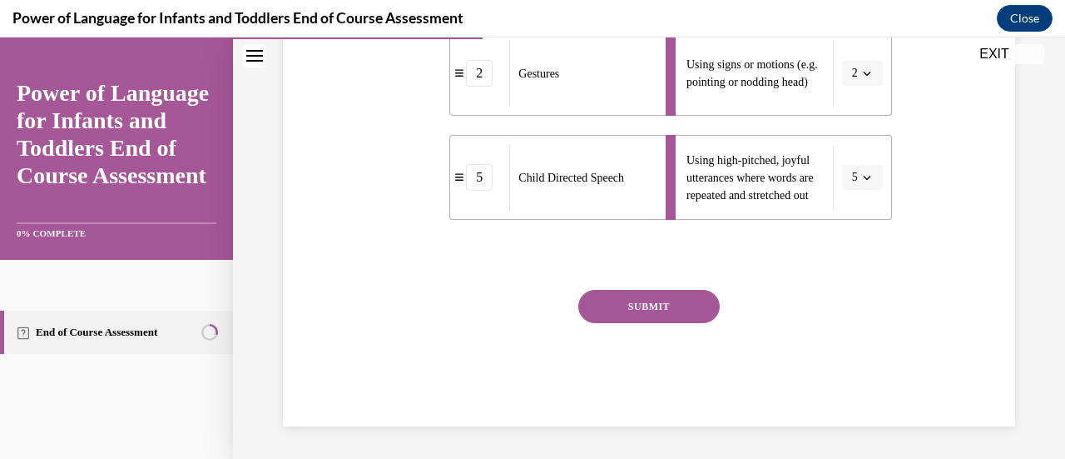
drag, startPoint x: 662, startPoint y: 302, endPoint x: 664, endPoint y: 286, distance: 15.9
click at [670, 307] on button "SUBMIT" at bounding box center [648, 306] width 141 height 33
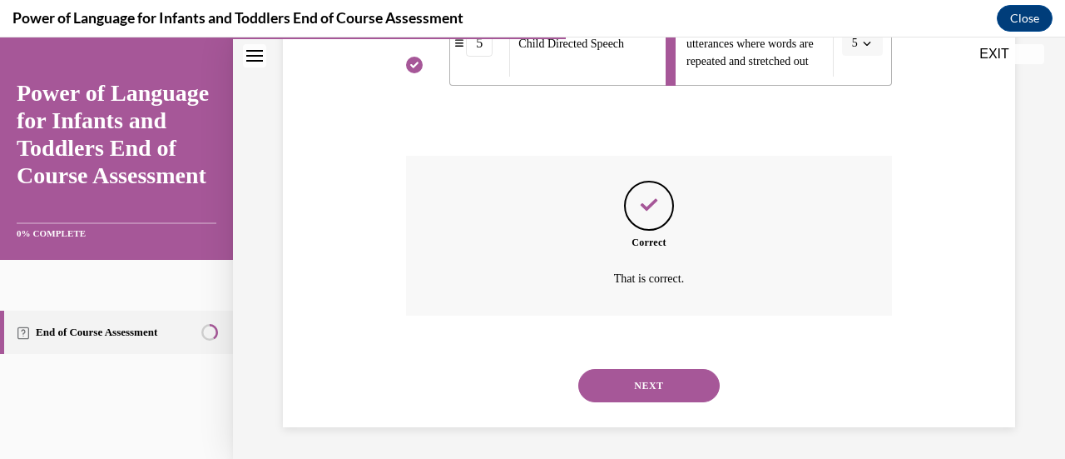
scroll to position [820, 0]
click at [671, 384] on button "NEXT" at bounding box center [648, 384] width 141 height 33
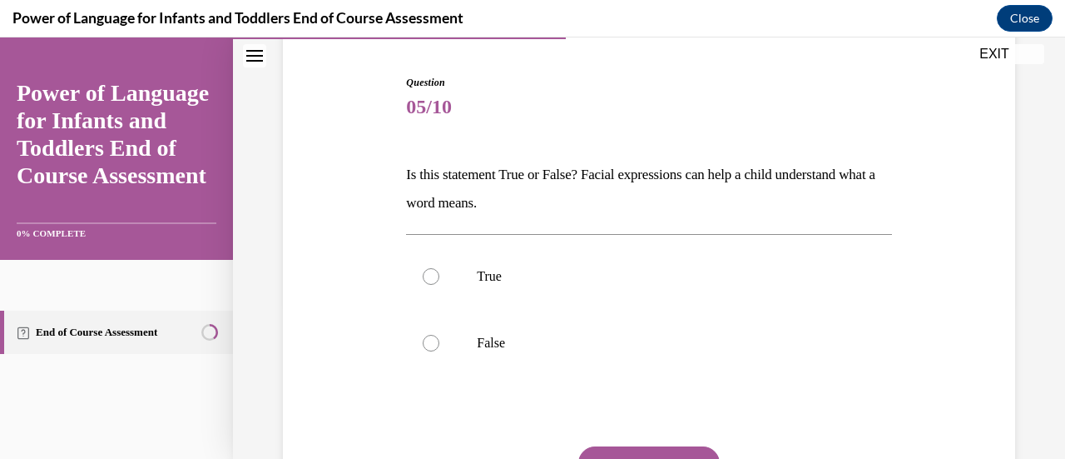
scroll to position [216, 0]
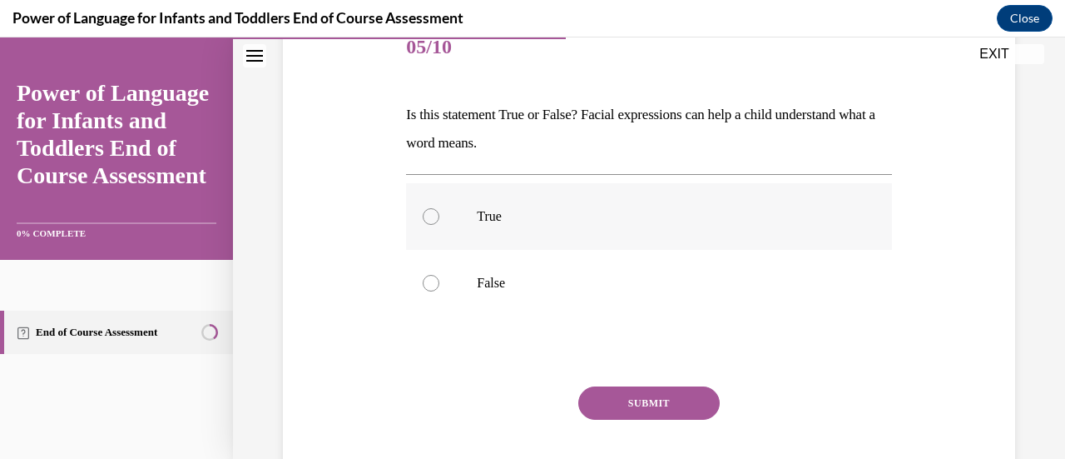
click at [553, 216] on p "True" at bounding box center [663, 216] width 373 height 17
click at [439, 216] on input "True" at bounding box center [431, 216] width 17 height 17
radio input "true"
click at [629, 397] on button "SUBMIT" at bounding box center [648, 402] width 141 height 33
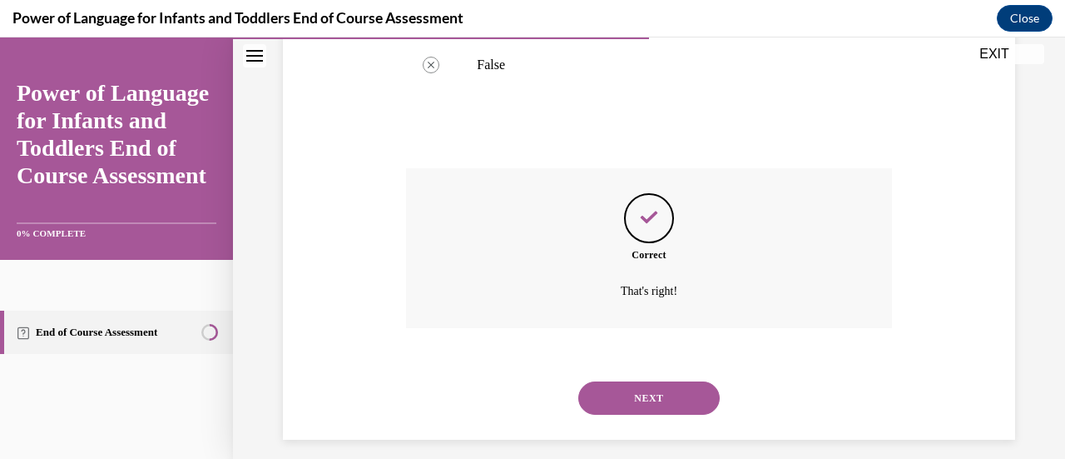
scroll to position [448, 0]
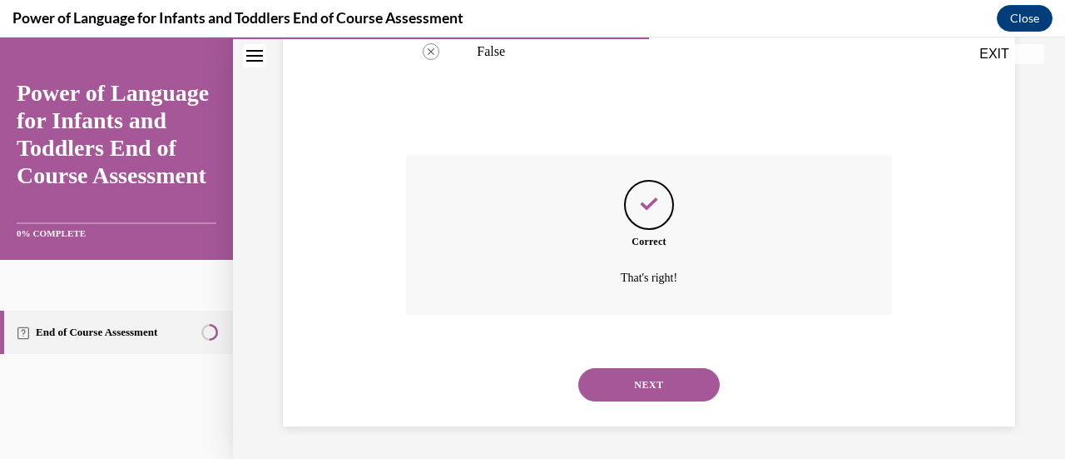
click at [624, 399] on button "NEXT" at bounding box center [648, 384] width 141 height 33
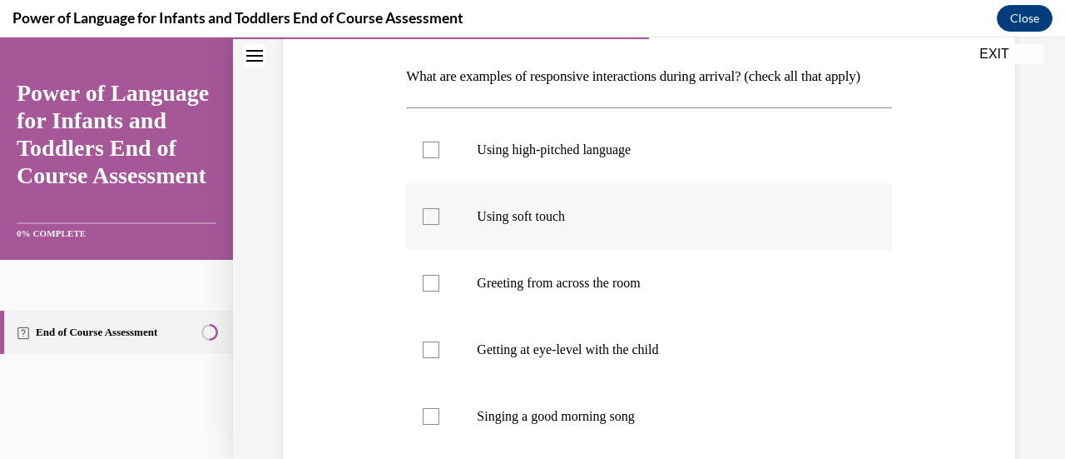
scroll to position [276, 0]
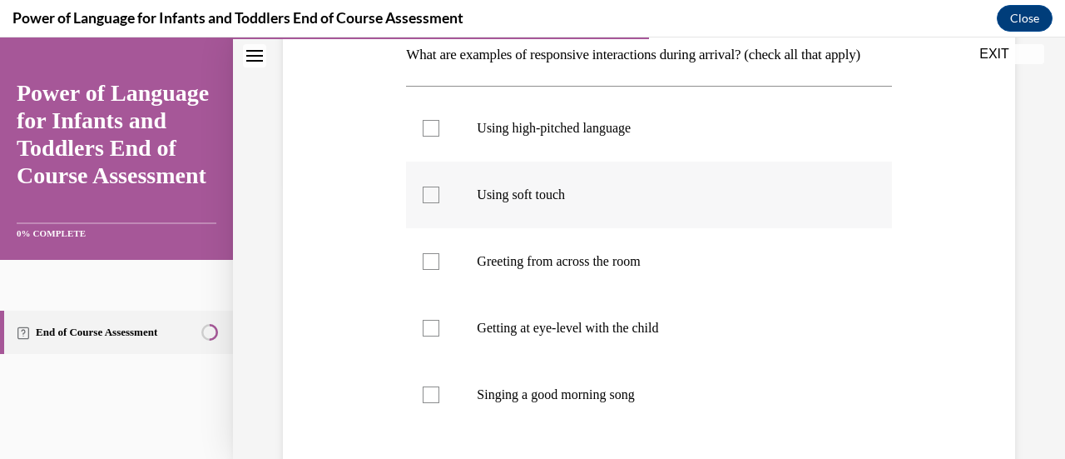
click at [555, 141] on label "Using high-pitched language" at bounding box center [648, 128] width 485 height 67
click at [439, 136] on input "Using high-pitched language" at bounding box center [431, 128] width 17 height 17
checkbox input "true"
click at [523, 228] on label "Using soft touch" at bounding box center [648, 194] width 485 height 67
click at [439, 203] on input "Using soft touch" at bounding box center [431, 194] width 17 height 17
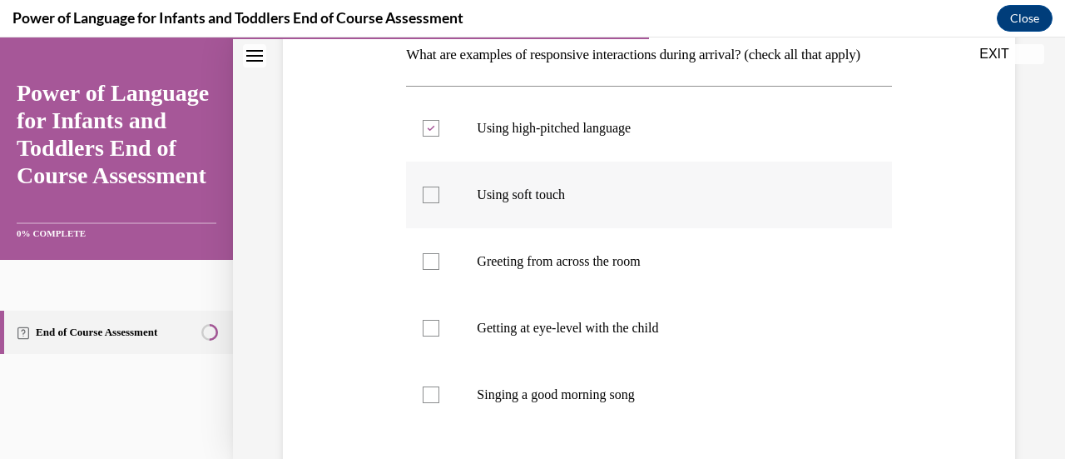
checkbox input "true"
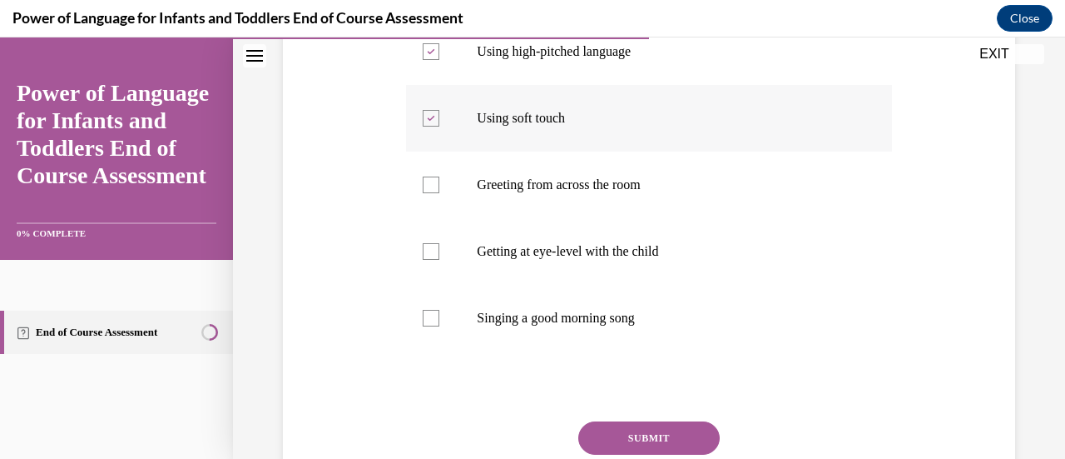
scroll to position [354, 0]
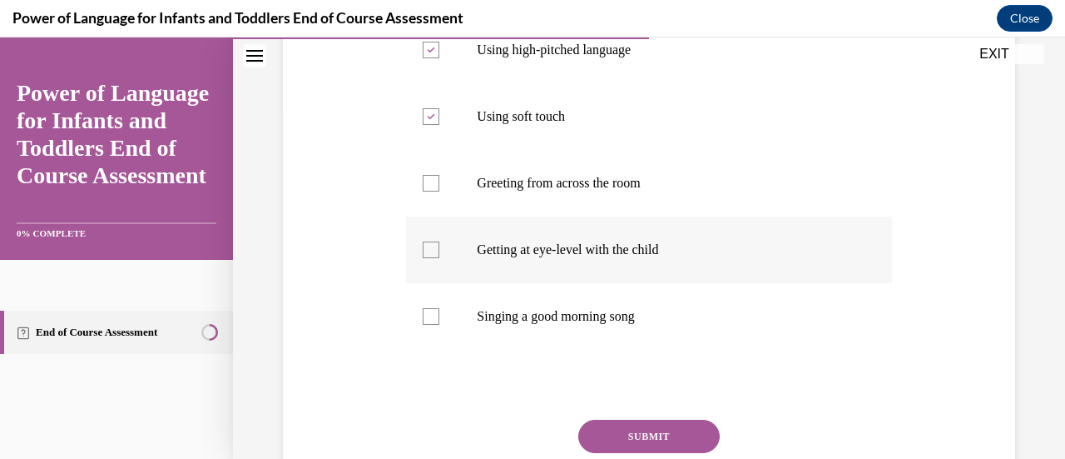
click at [541, 265] on label "Getting at eye-level with the child" at bounding box center [648, 249] width 485 height 67
click at [439, 258] on input "Getting at eye-level with the child" at bounding box center [431, 249] width 17 height 17
checkbox input "true"
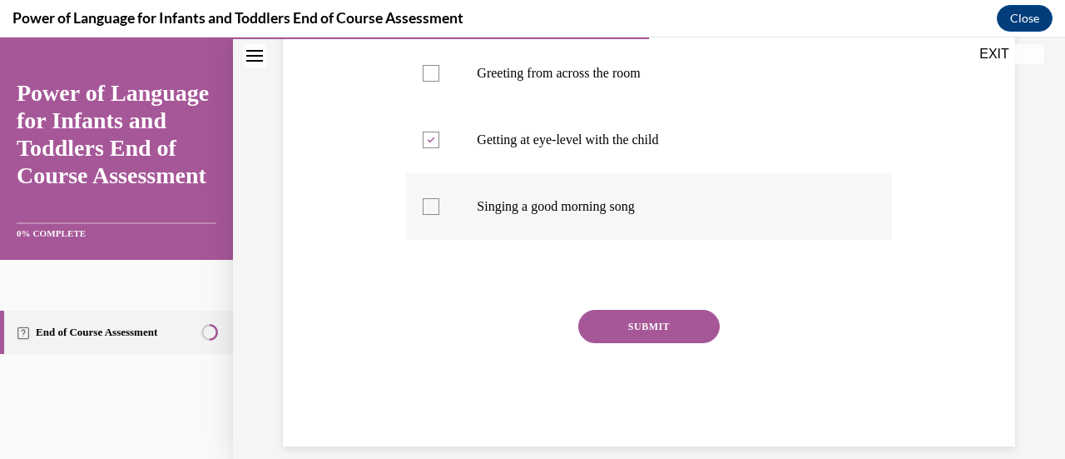
scroll to position [474, 0]
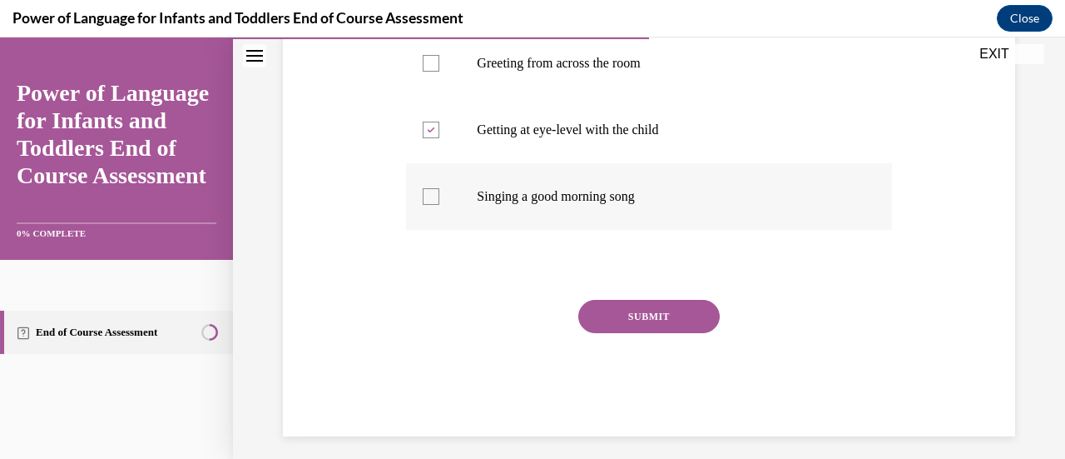
click at [627, 230] on label "Singing a good morning song" at bounding box center [648, 196] width 485 height 67
click at [439, 205] on input "Singing a good morning song" at bounding box center [431, 196] width 17 height 17
checkbox input "true"
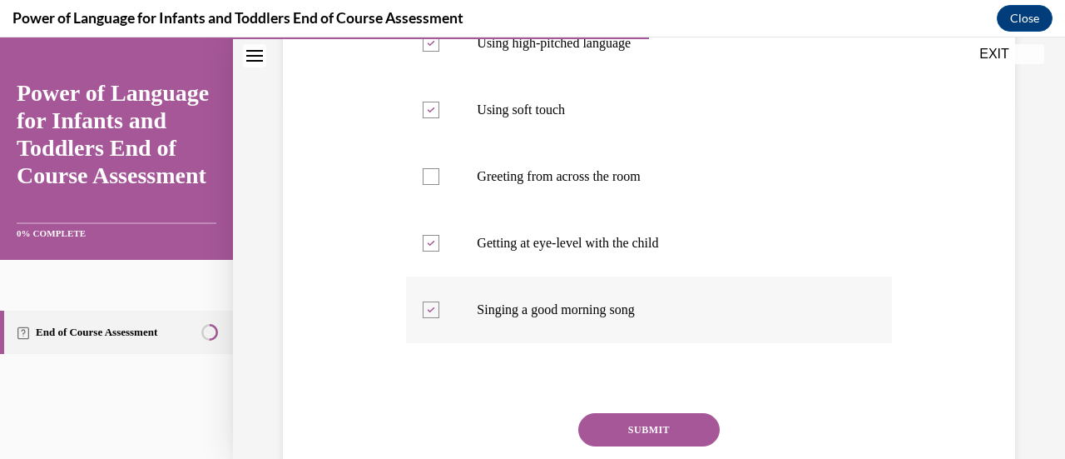
scroll to position [513, 0]
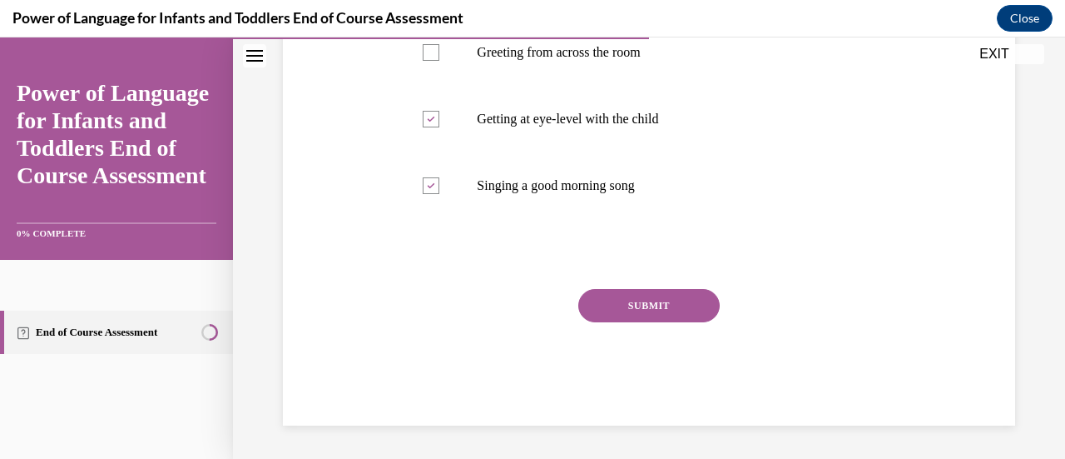
click at [634, 300] on button "SUBMIT" at bounding box center [648, 305] width 141 height 33
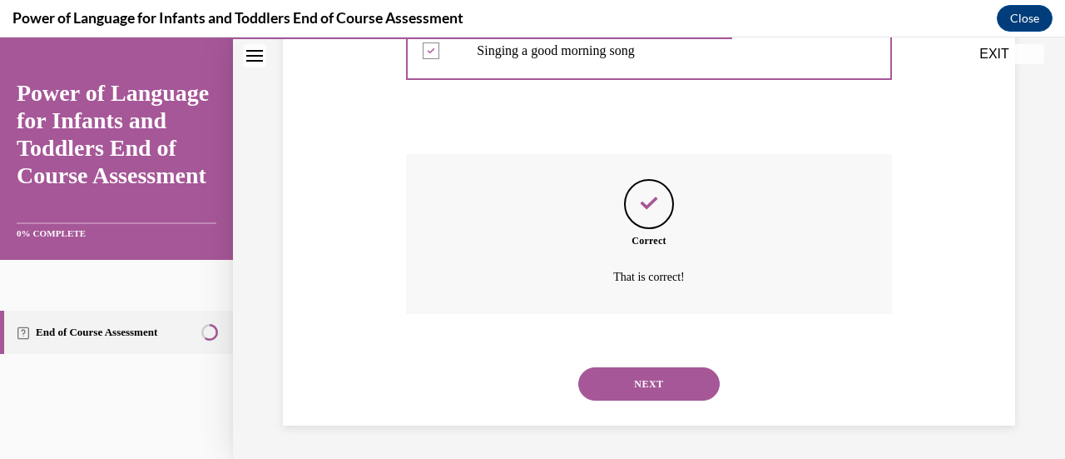
scroll to position [647, 0]
click at [621, 383] on button "NEXT" at bounding box center [648, 383] width 141 height 33
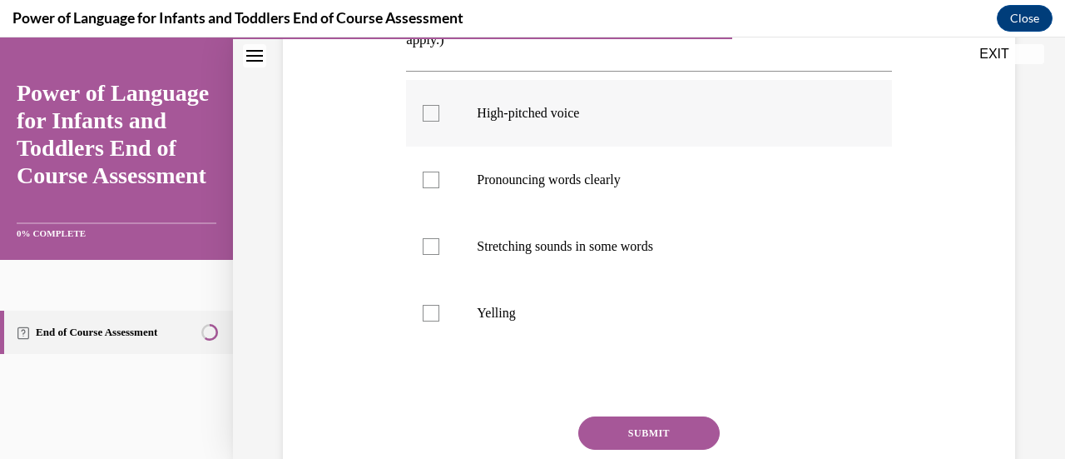
scroll to position [320, 0]
click at [612, 258] on label "Stretching sounds in some words" at bounding box center [648, 245] width 485 height 67
click at [439, 254] on input "Stretching sounds in some words" at bounding box center [431, 245] width 17 height 17
checkbox input "true"
click at [622, 182] on p "Pronouncing words clearly" at bounding box center [663, 179] width 373 height 17
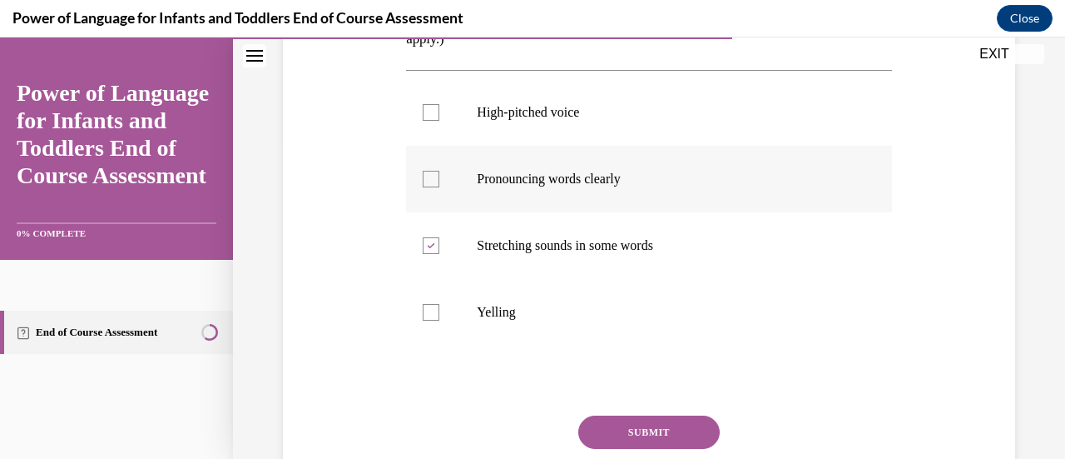
click at [439, 182] on input "Pronouncing words clearly" at bounding box center [431, 179] width 17 height 17
checkbox input "true"
click at [621, 141] on label "High-pitched voice" at bounding box center [648, 112] width 485 height 67
click at [439, 121] on input "High-pitched voice" at bounding box center [431, 112] width 17 height 17
checkbox input "true"
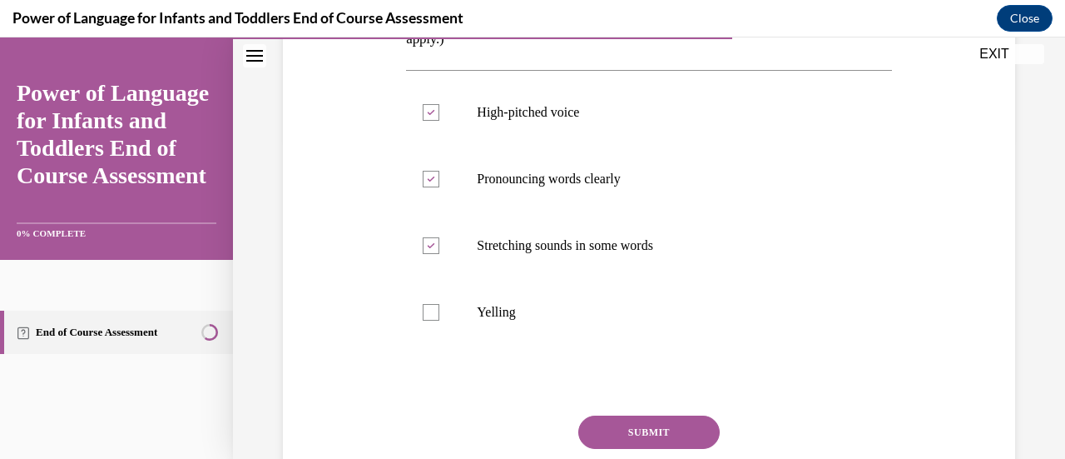
click at [677, 425] on button "SUBMIT" at bounding box center [648, 431] width 141 height 33
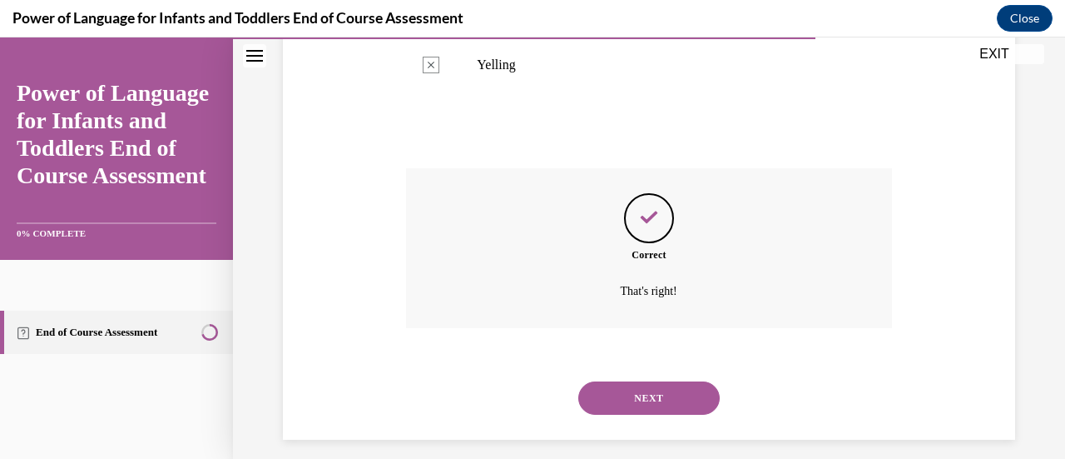
scroll to position [581, 0]
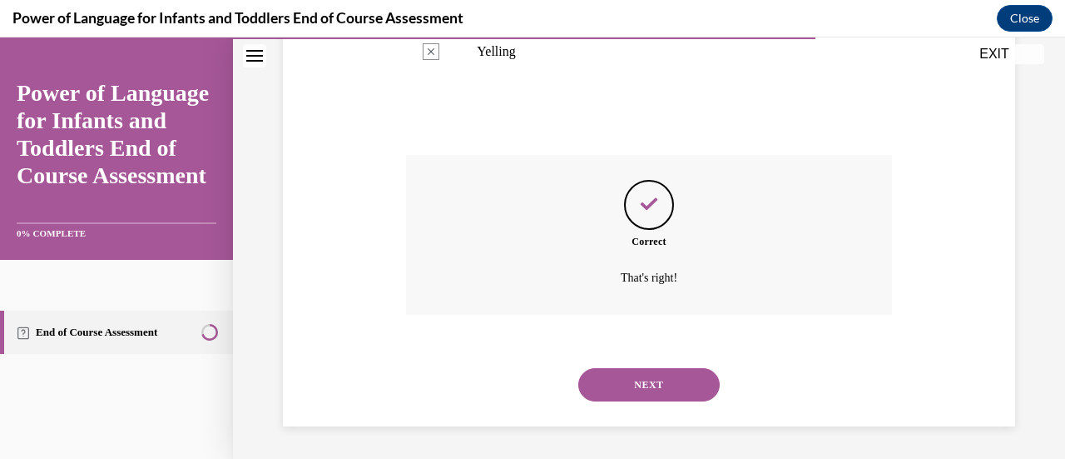
click at [639, 385] on button "NEXT" at bounding box center [648, 384] width 141 height 33
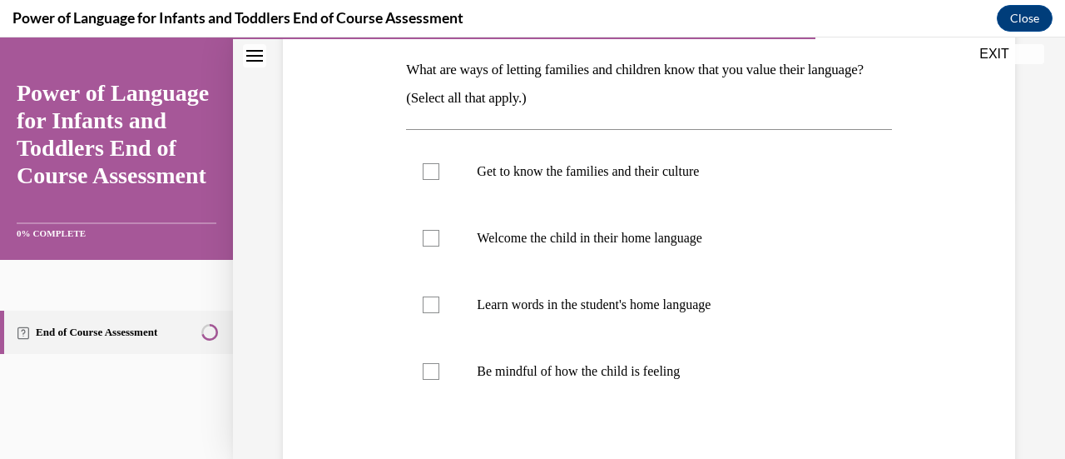
scroll to position [263, 0]
click at [639, 185] on label "Get to know the families and their culture" at bounding box center [648, 169] width 485 height 67
click at [439, 178] on input "Get to know the families and their culture" at bounding box center [431, 169] width 17 height 17
checkbox input "true"
click at [627, 243] on p "Welcome the child in their home language" at bounding box center [663, 236] width 373 height 17
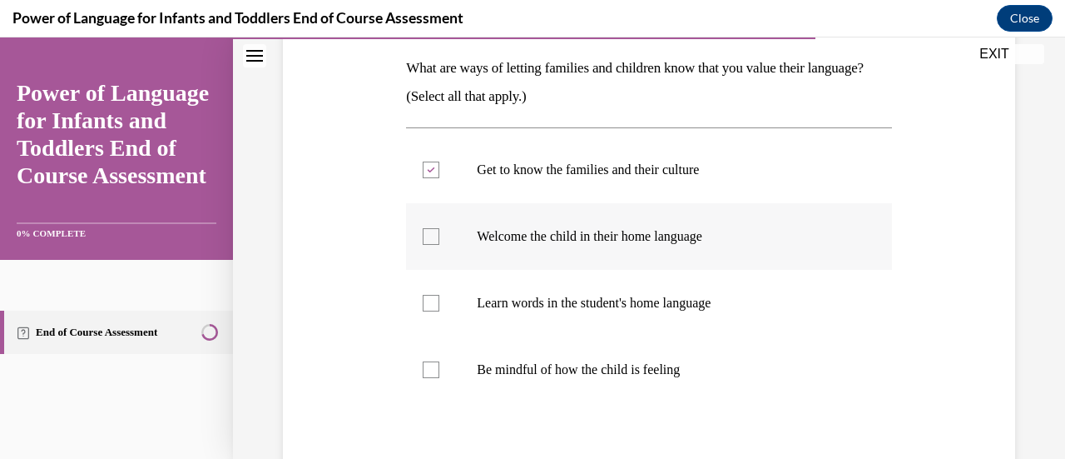
click at [439, 243] on input "Welcome the child in their home language" at bounding box center [431, 236] width 17 height 17
checkbox input "true"
click at [588, 315] on label "Learn words in the student's home language" at bounding box center [648, 303] width 485 height 67
click at [439, 311] on input "Learn words in the student's home language" at bounding box center [431, 303] width 17 height 17
checkbox input "true"
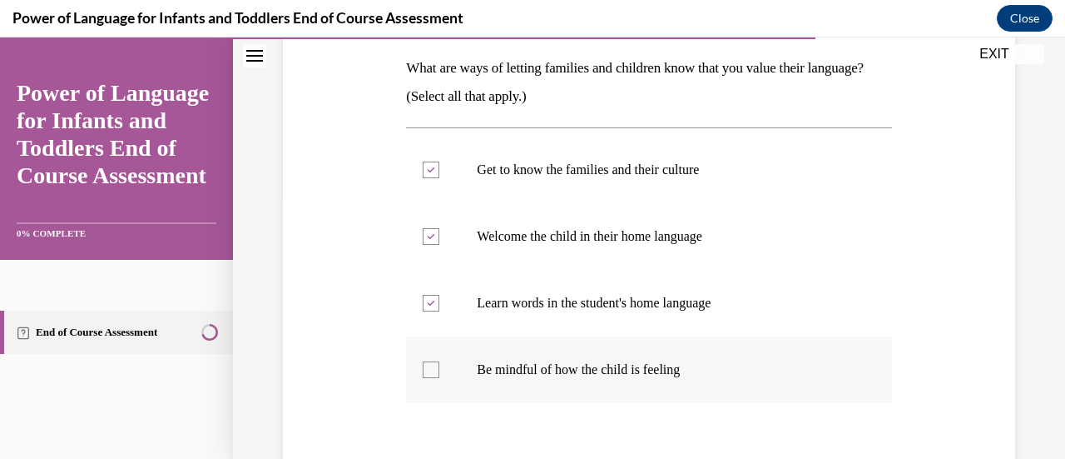
click at [589, 375] on p "Be mindful of how the child is feeling" at bounding box center [663, 369] width 373 height 17
click at [439, 375] on input "Be mindful of how the child is feeling" at bounding box center [431, 369] width 17 height 17
checkbox input "true"
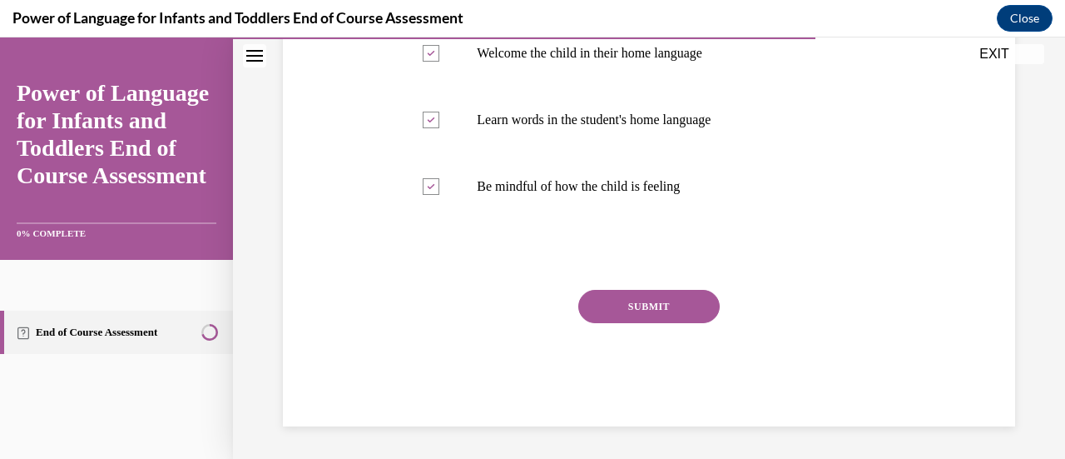
click at [645, 300] on button "SUBMIT" at bounding box center [648, 306] width 141 height 33
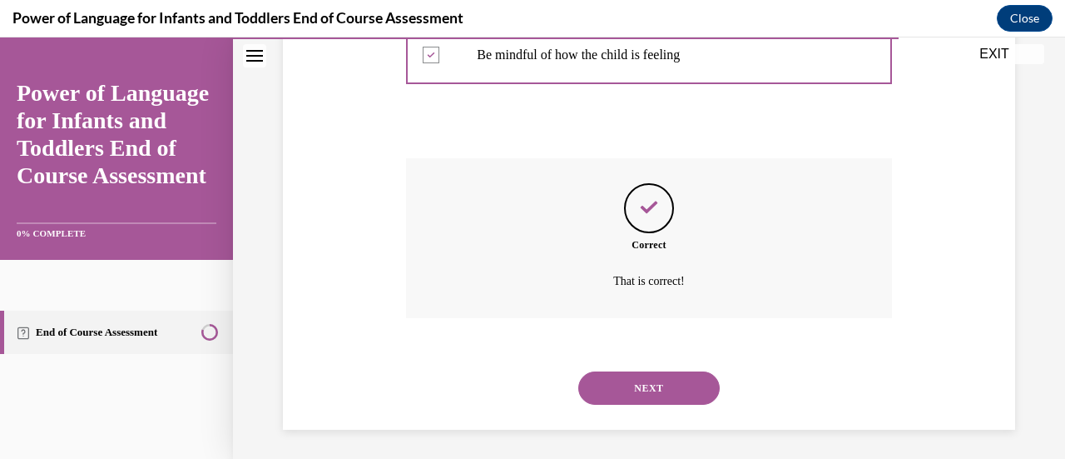
scroll to position [581, 0]
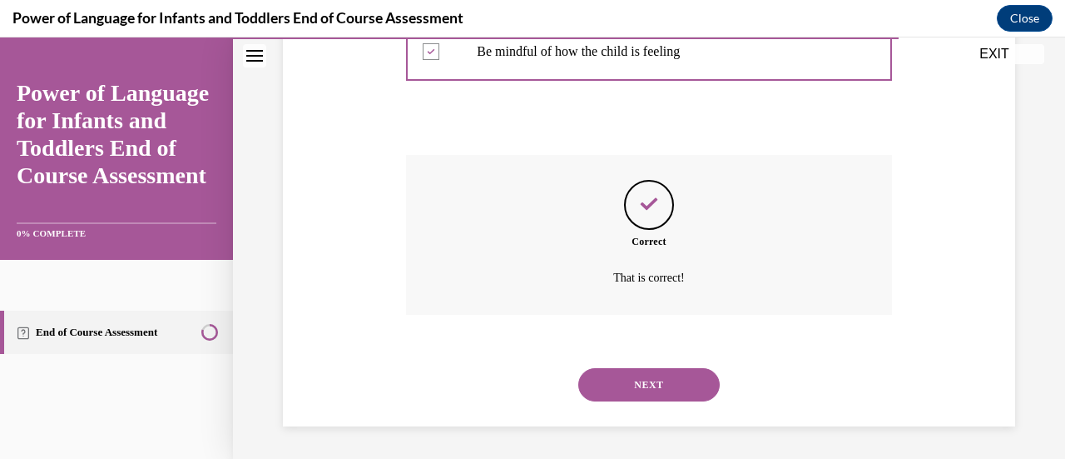
click at [622, 372] on button "NEXT" at bounding box center [648, 384] width 141 height 33
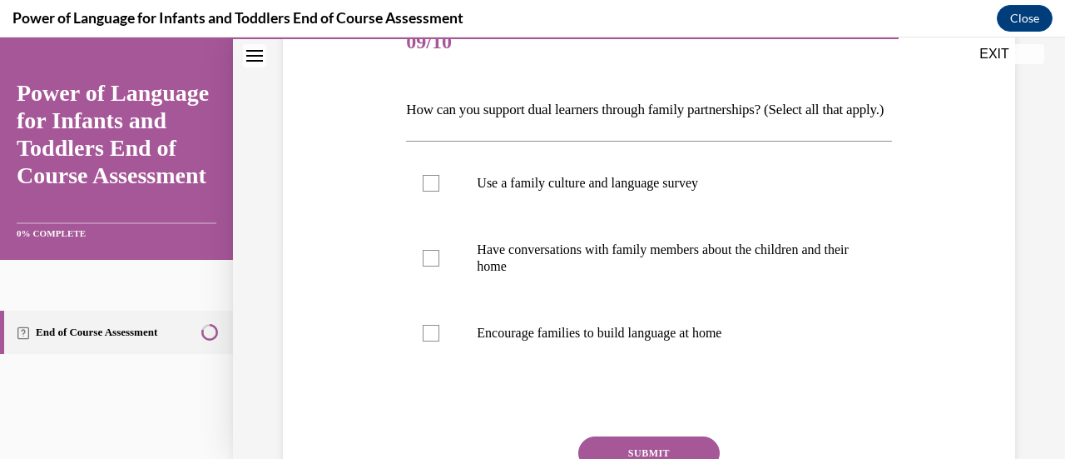
scroll to position [245, 0]
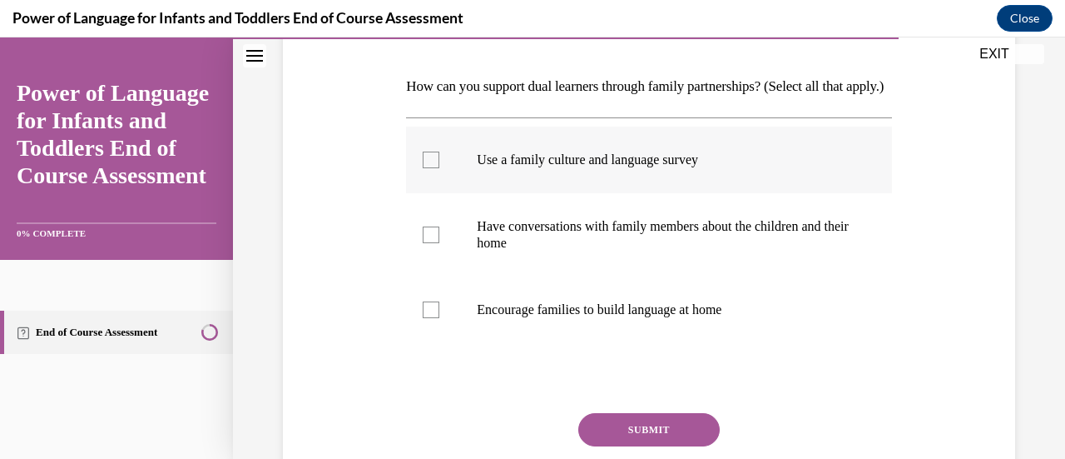
click at [672, 193] on label "Use a family culture and language survey" at bounding box center [648, 159] width 485 height 67
click at [439, 168] on input "Use a family culture and language survey" at bounding box center [431, 159] width 17 height 17
checkbox input "true"
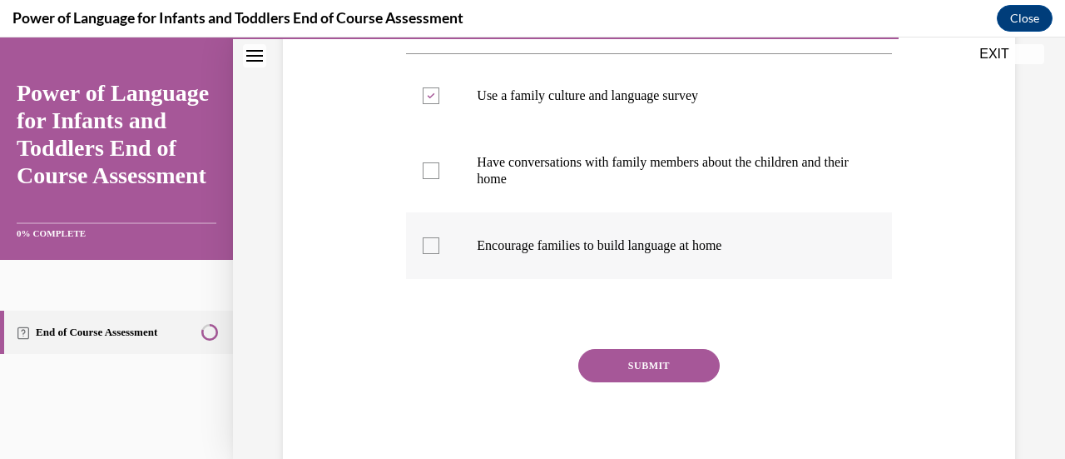
scroll to position [310, 0]
click at [636, 278] on label "Encourage families to build language at home" at bounding box center [648, 244] width 485 height 67
click at [439, 253] on input "Encourage families to build language at home" at bounding box center [431, 244] width 17 height 17
checkbox input "true"
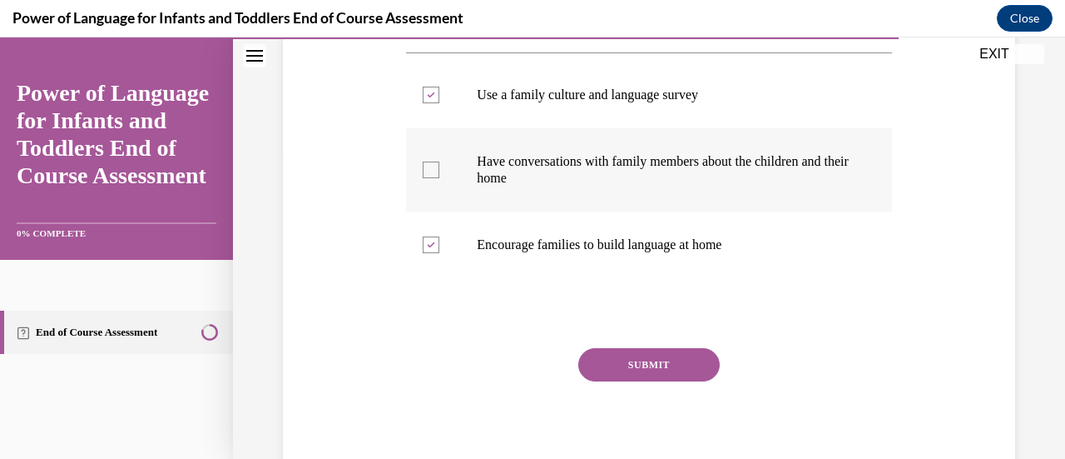
click at [672, 211] on label "Have conversations with family members about the children and their home" at bounding box center [648, 169] width 485 height 83
click at [439, 178] on input "Have conversations with family members about the children and their home" at bounding box center [431, 169] width 17 height 17
checkbox input "true"
click at [671, 381] on button "SUBMIT" at bounding box center [648, 364] width 141 height 33
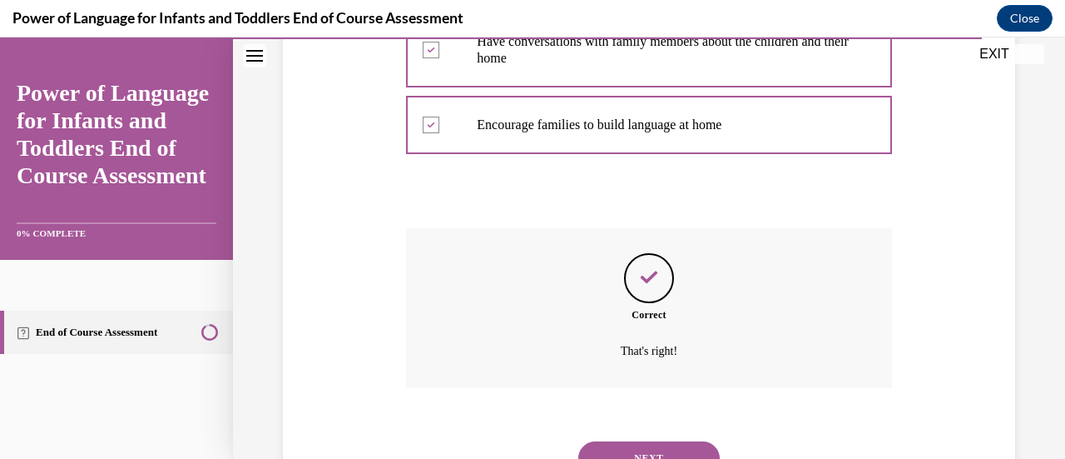
scroll to position [531, 0]
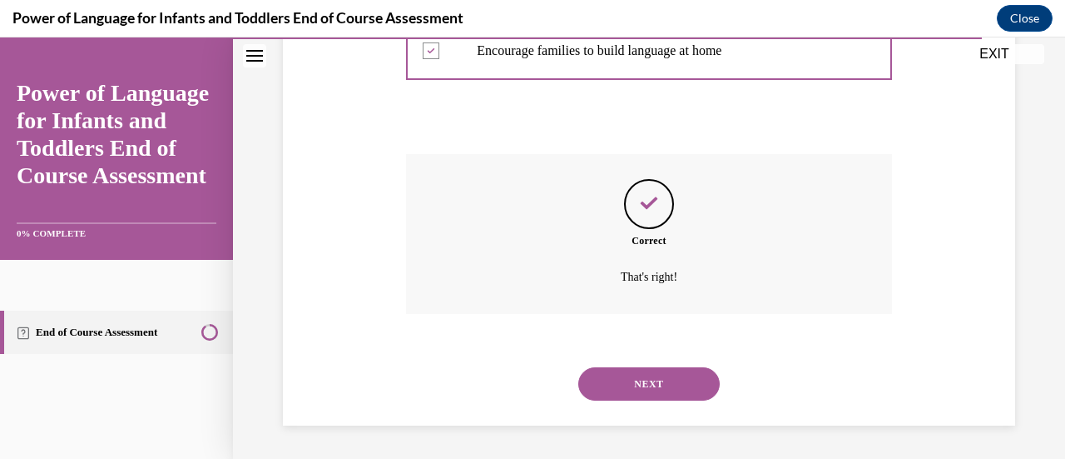
click at [643, 392] on button "NEXT" at bounding box center [648, 383] width 141 height 33
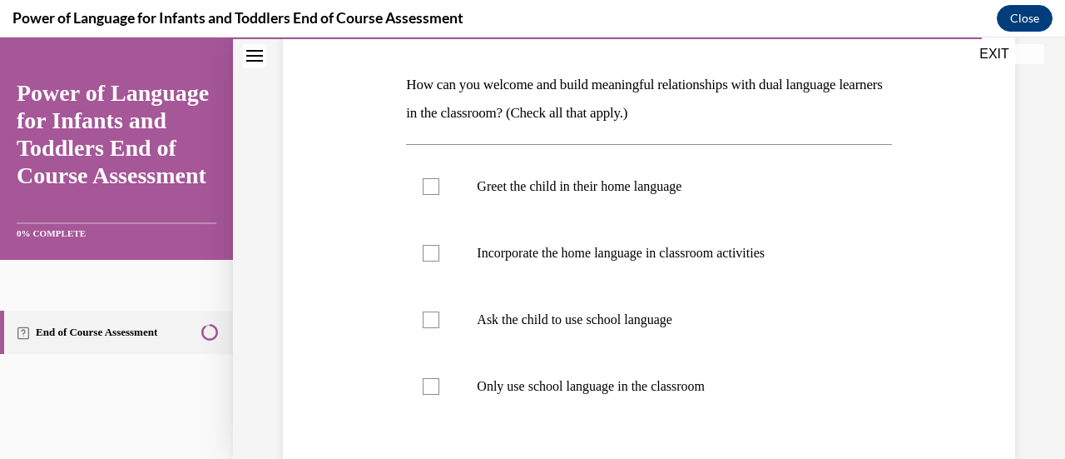
scroll to position [248, 0]
click at [637, 199] on label "Greet the child in their home language" at bounding box center [648, 184] width 485 height 67
click at [439, 193] on input "Greet the child in their home language" at bounding box center [431, 184] width 17 height 17
checkbox input "true"
click at [639, 280] on label "Incorporate the home language in classroom activities" at bounding box center [648, 251] width 485 height 67
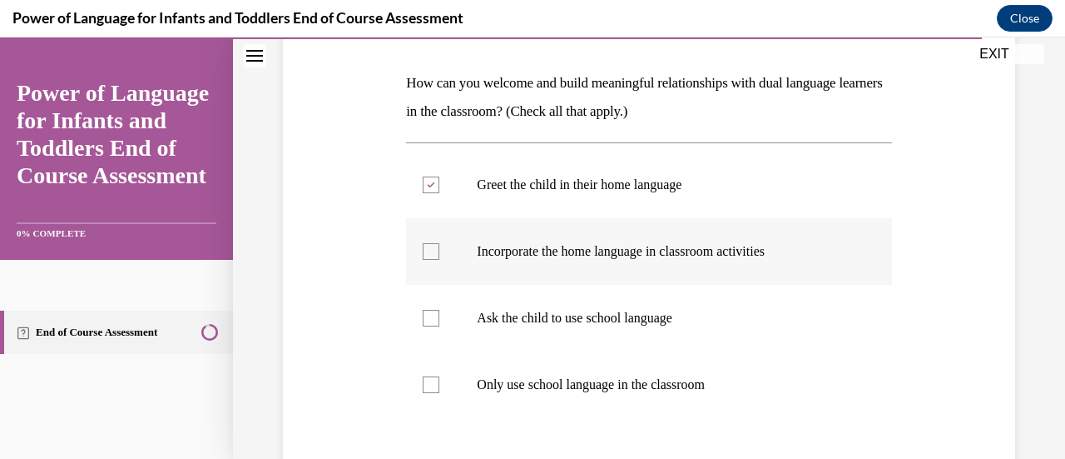
click at [439, 260] on input "Incorporate the home language in classroom activities" at bounding box center [431, 251] width 17 height 17
checkbox input "true"
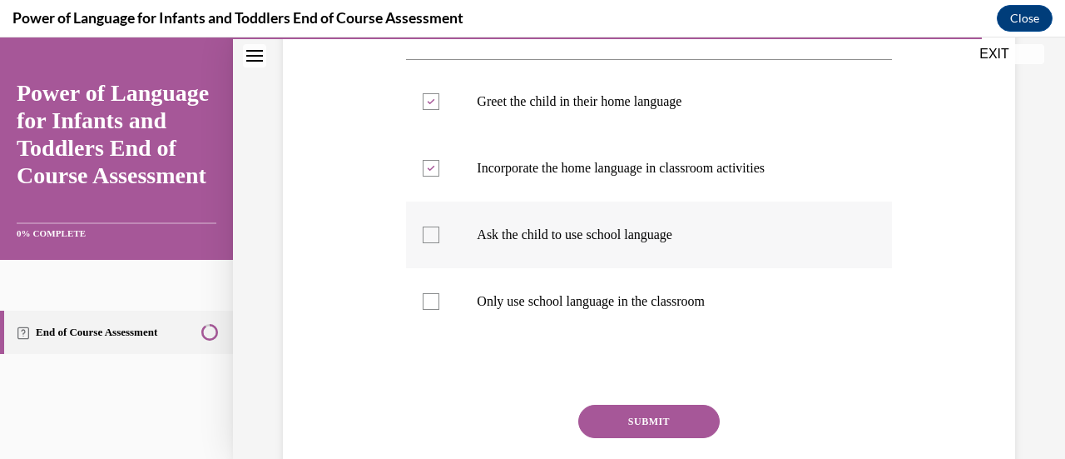
scroll to position [341, 0]
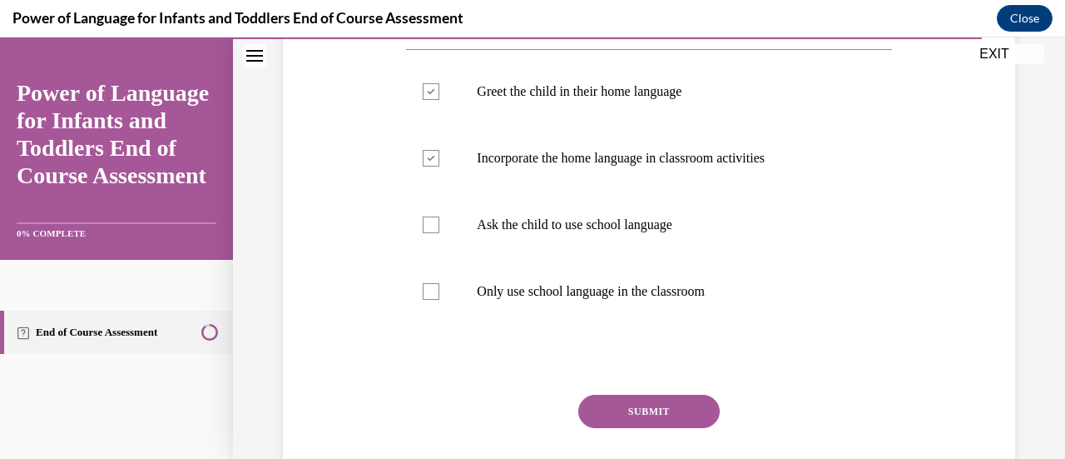
click at [667, 402] on button "SUBMIT" at bounding box center [648, 410] width 141 height 33
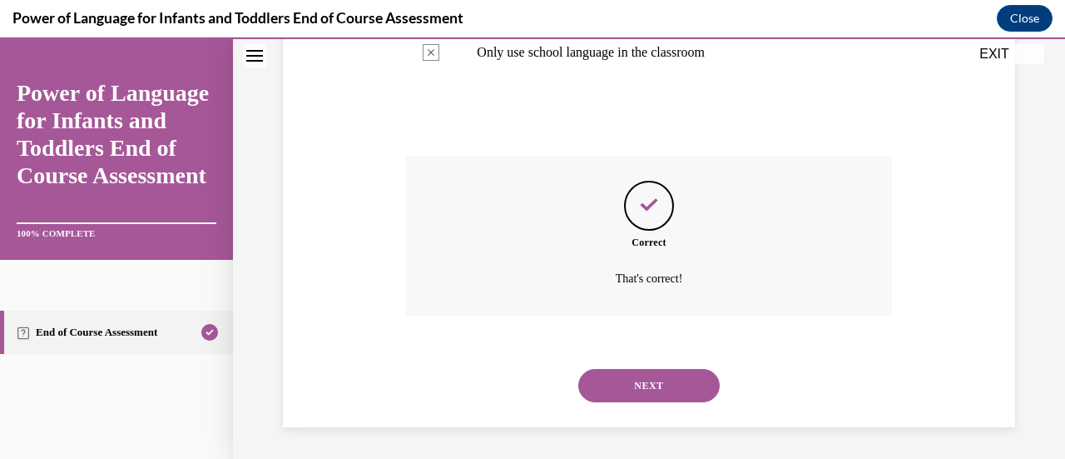
scroll to position [581, 0]
drag, startPoint x: 647, startPoint y: 402, endPoint x: 640, endPoint y: 384, distance: 19.8
click at [640, 384] on button "NEXT" at bounding box center [648, 384] width 141 height 33
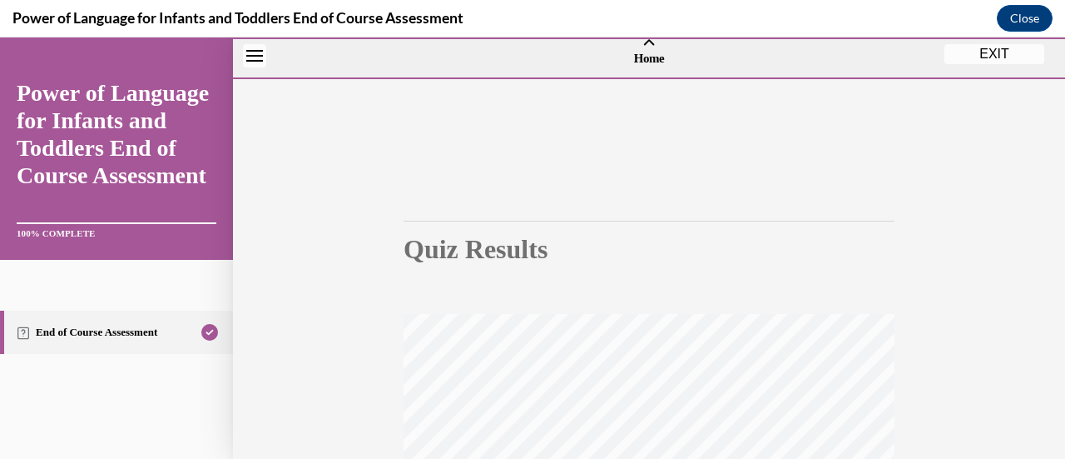
scroll to position [431, 0]
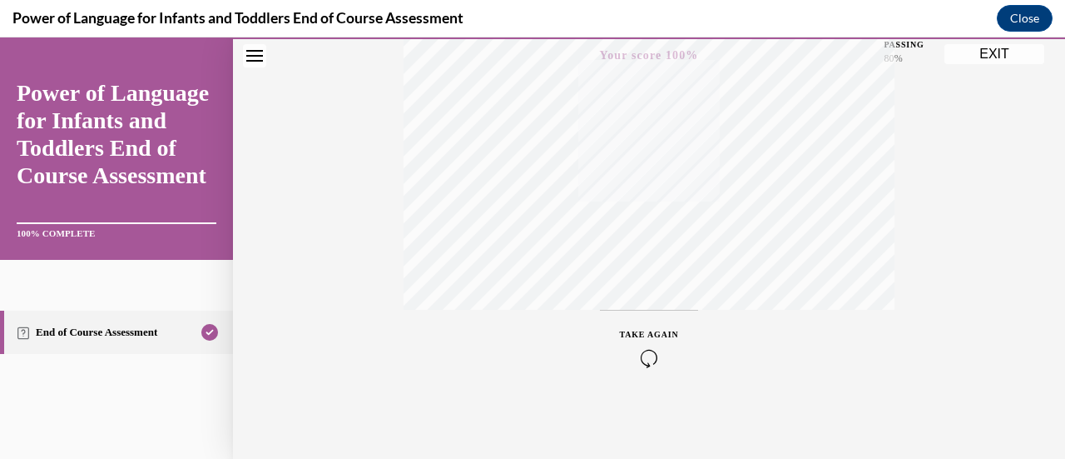
click at [976, 56] on button "EXIT" at bounding box center [994, 54] width 100 height 20
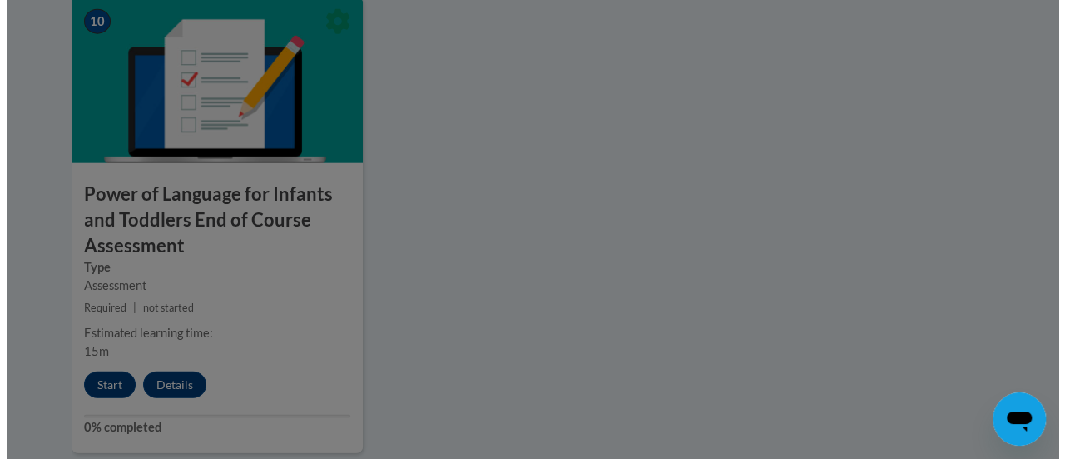
scroll to position [2005, 0]
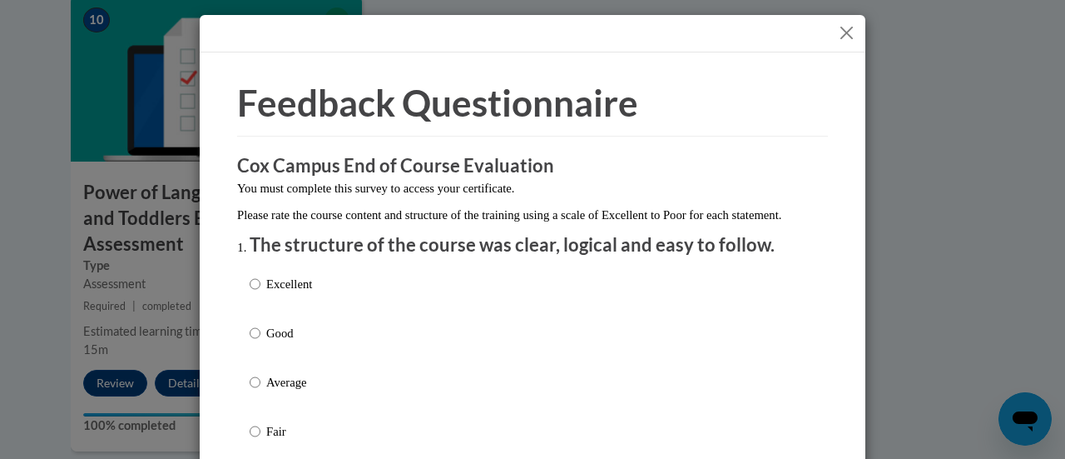
click at [417, 330] on div "Excellent Good Average Fair Poor" at bounding box center [533, 401] width 566 height 271
click at [418, 366] on div "Excellent Good Average Fair Poor" at bounding box center [533, 401] width 566 height 271
click at [309, 331] on div "Excellent Good Average Fair Poor" at bounding box center [533, 401] width 566 height 271
click at [285, 342] on p "Good" at bounding box center [289, 333] width 46 height 18
click at [260, 342] on input "Good" at bounding box center [255, 333] width 11 height 18
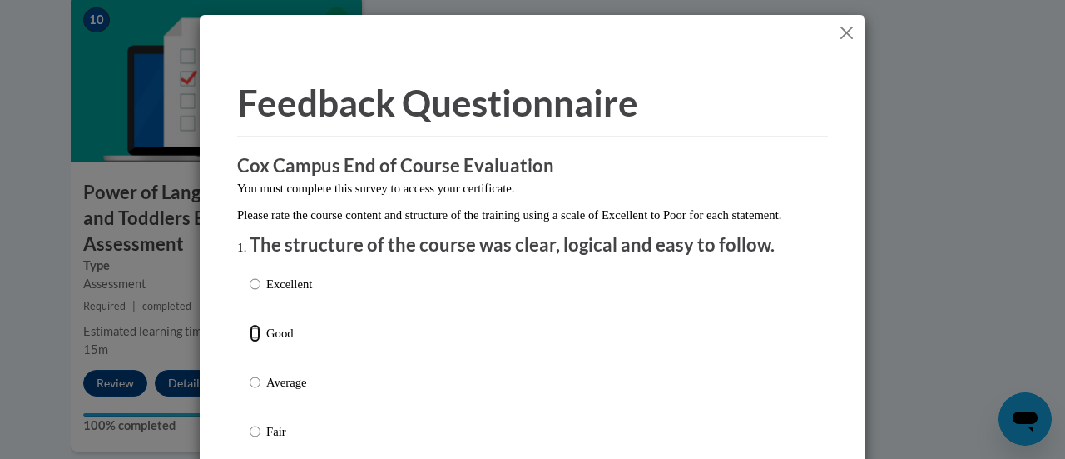
radio input "true"
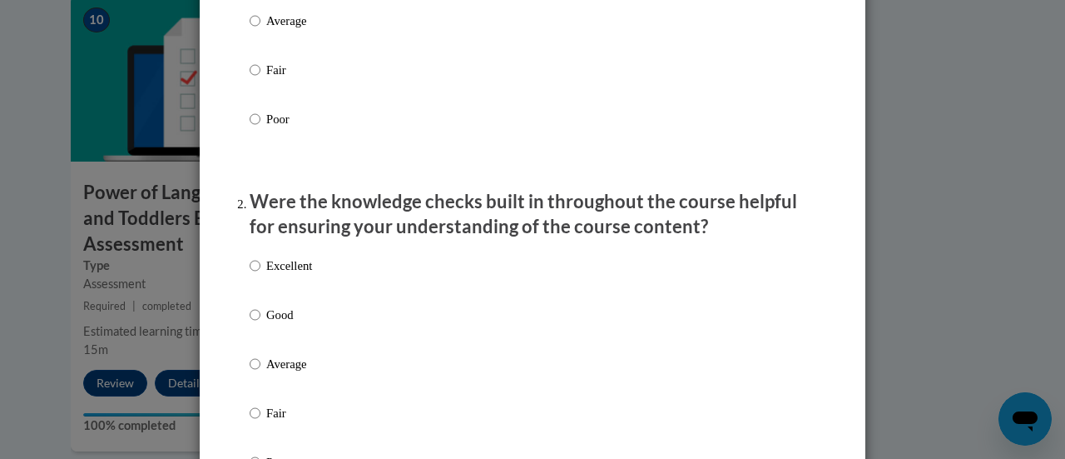
click at [285, 349] on label "Good" at bounding box center [281, 327] width 62 height 45
click at [260, 324] on input "Good" at bounding box center [255, 314] width 11 height 18
radio input "true"
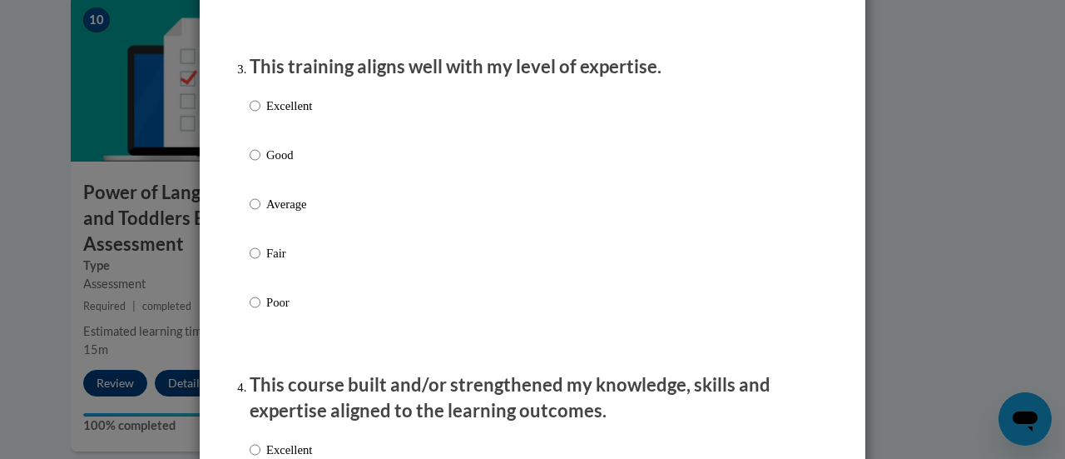
scroll to position [841, 0]
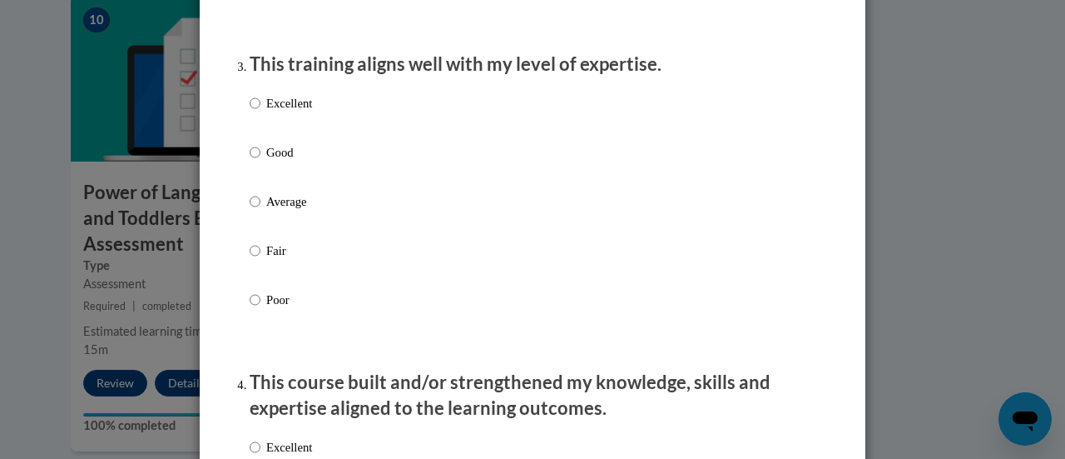
click at [268, 229] on label "Average" at bounding box center [281, 214] width 62 height 45
click at [260, 211] on input "Average" at bounding box center [255, 201] width 11 height 18
radio input "true"
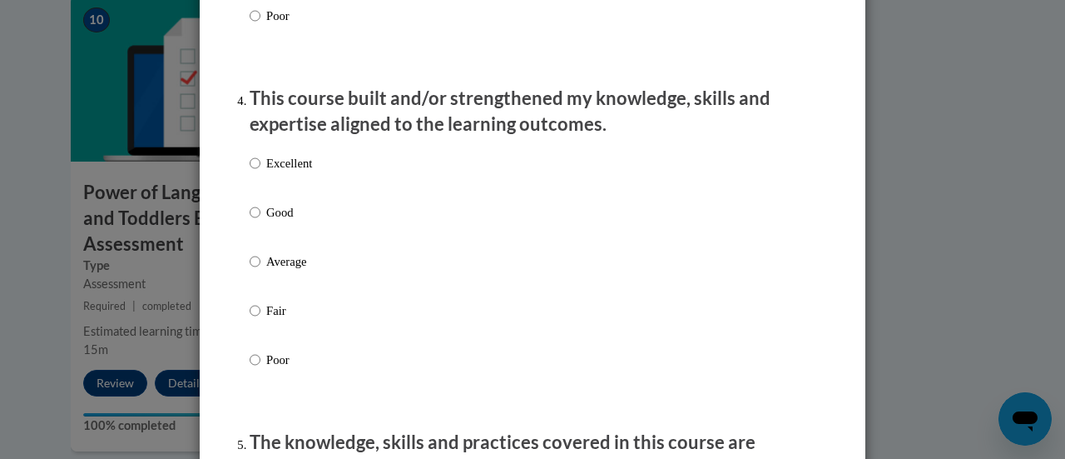
click at [266, 221] on p "Good" at bounding box center [289, 212] width 46 height 18
click at [260, 221] on input "Good" at bounding box center [255, 212] width 11 height 18
radio input "true"
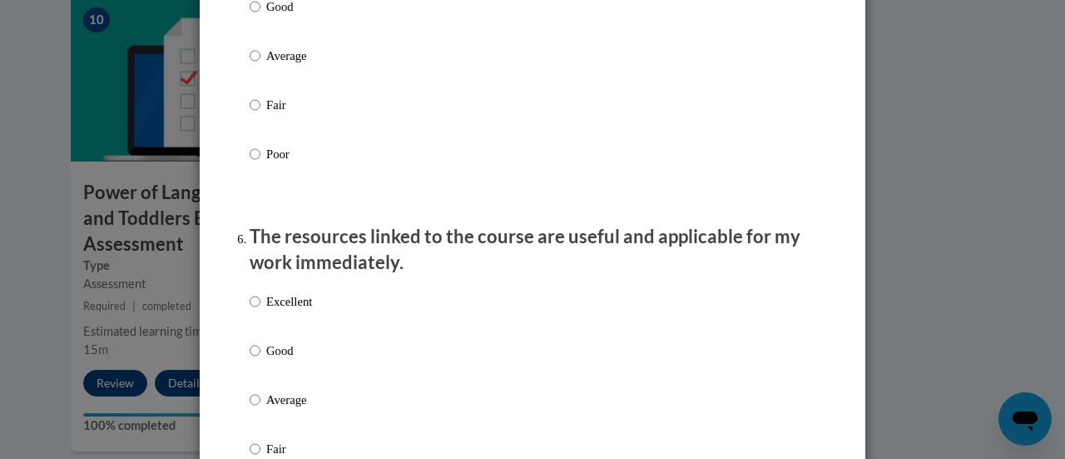
scroll to position [1674, 0]
click at [254, 42] on label "Good" at bounding box center [281, 19] width 62 height 45
click at [254, 15] on input "Good" at bounding box center [255, 6] width 11 height 18
radio input "true"
click at [306, 358] on p "Good" at bounding box center [289, 349] width 46 height 18
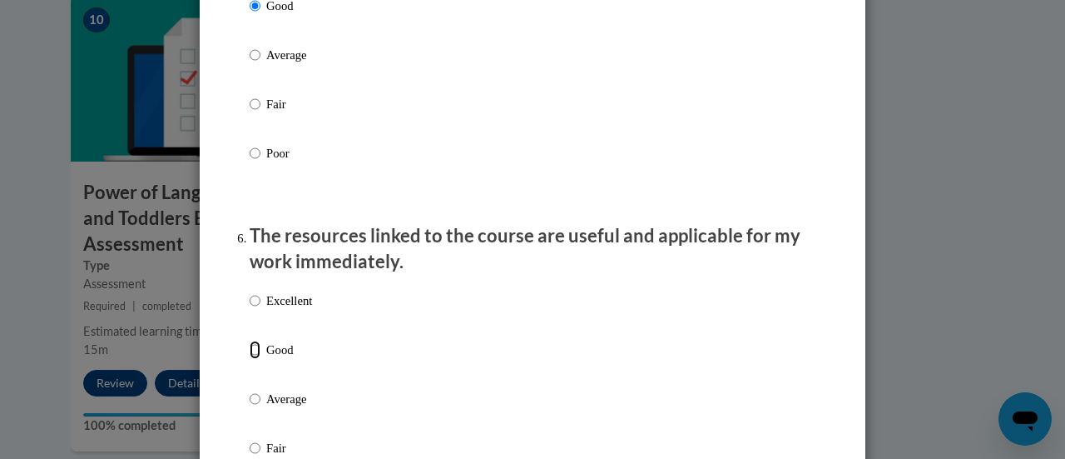
click at [260, 358] on input "Good" at bounding box center [255, 349] width 11 height 18
radio input "true"
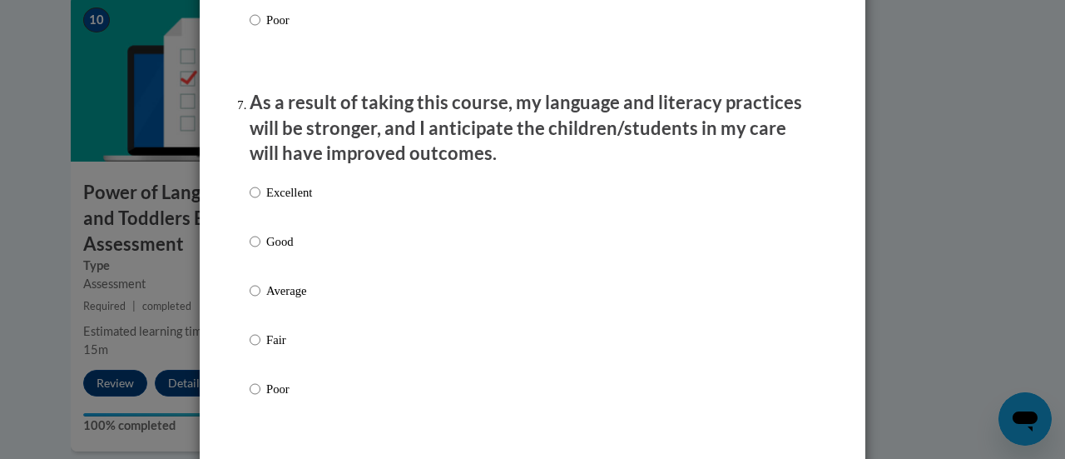
scroll to position [2152, 0]
click at [278, 265] on label "Good" at bounding box center [281, 253] width 62 height 45
click at [260, 250] on input "Good" at bounding box center [255, 240] width 11 height 18
radio input "true"
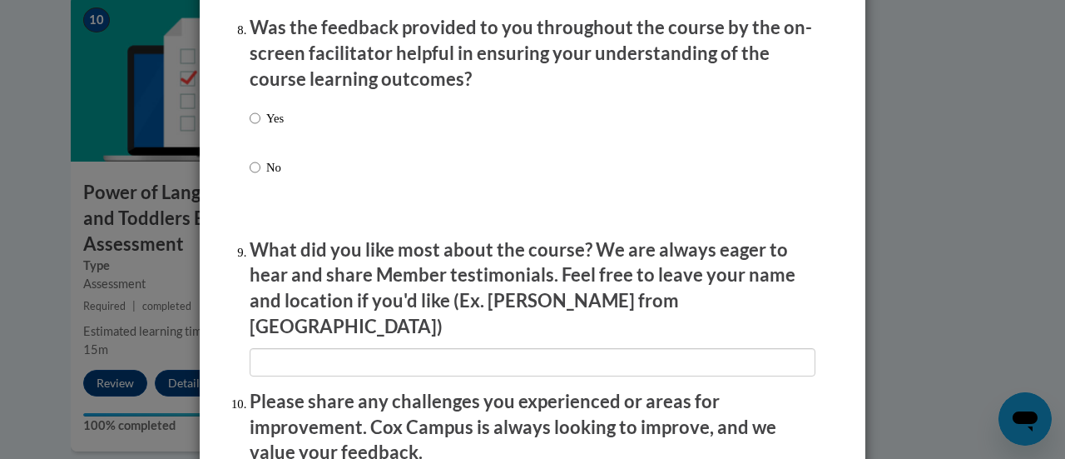
scroll to position [2615, 0]
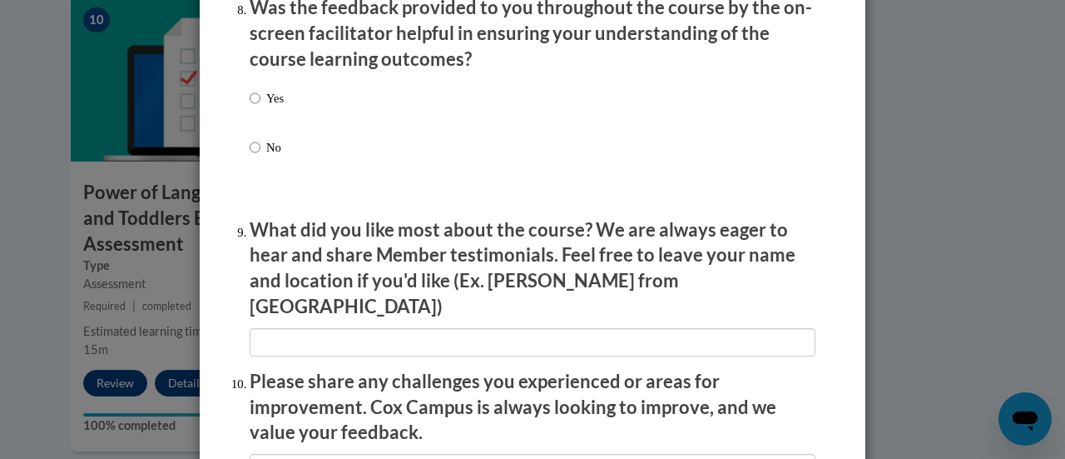
click at [272, 176] on label "No" at bounding box center [267, 160] width 34 height 45
click at [260, 156] on input "No" at bounding box center [255, 147] width 11 height 18
radio input "true"
click at [275, 126] on label "Yes" at bounding box center [267, 111] width 34 height 45
click at [260, 107] on input "Yes" at bounding box center [255, 98] width 11 height 18
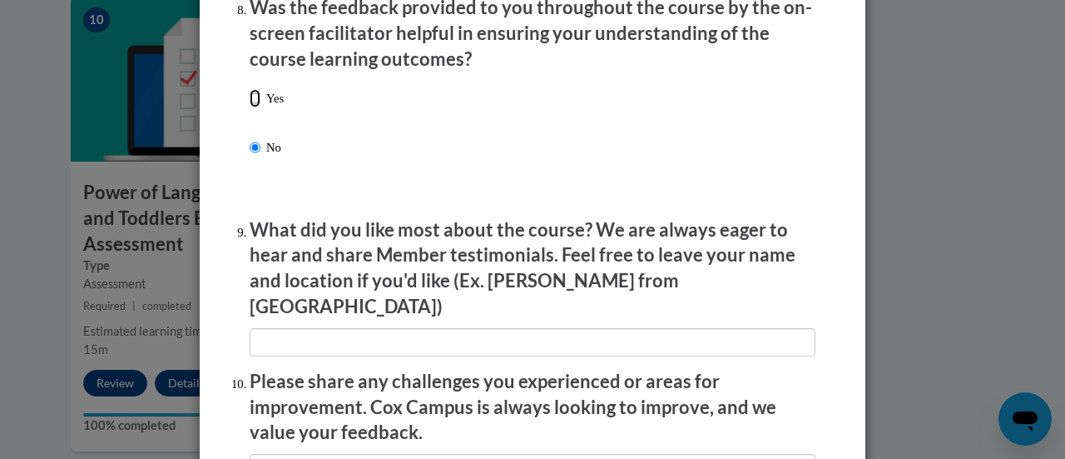
radio input "true"
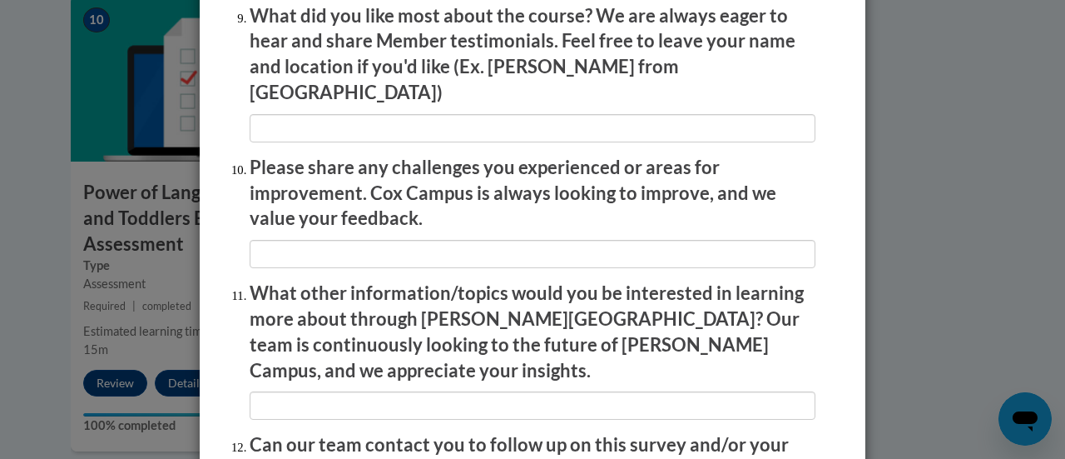
scroll to position [3001, 0]
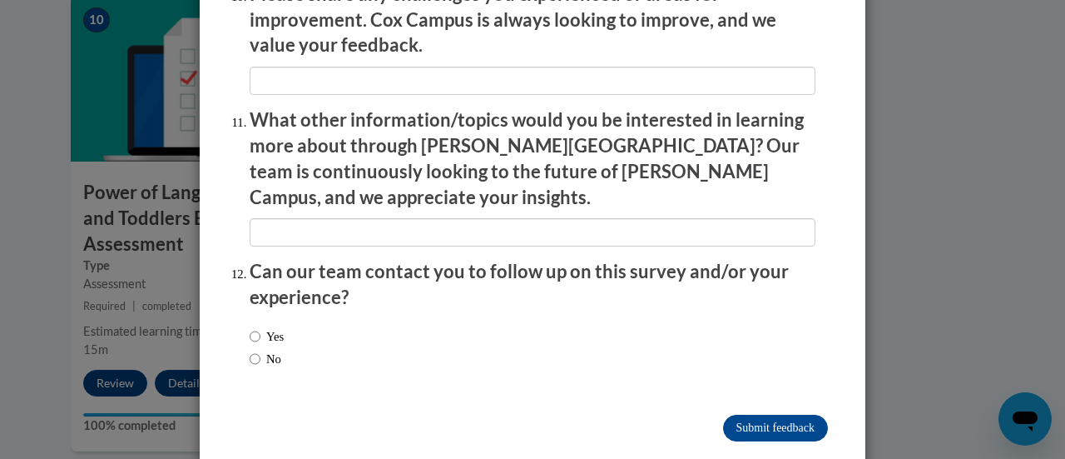
click at [263, 349] on label "No" at bounding box center [266, 358] width 32 height 18
click at [260, 349] on input "No" at bounding box center [255, 358] width 11 height 18
radio input "true"
click at [758, 414] on input "Submit feedback" at bounding box center [775, 427] width 105 height 27
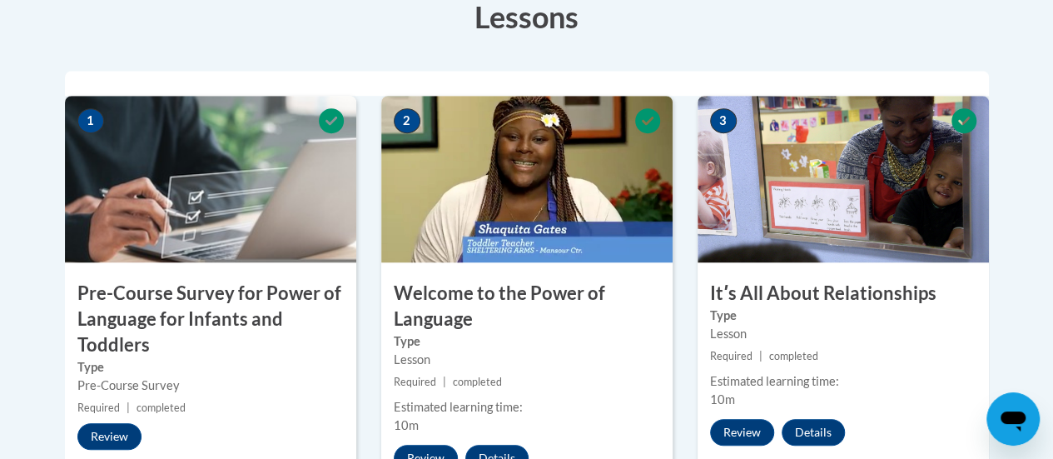
scroll to position [0, 0]
